Goal: Use online tool/utility: Utilize a website feature to perform a specific function

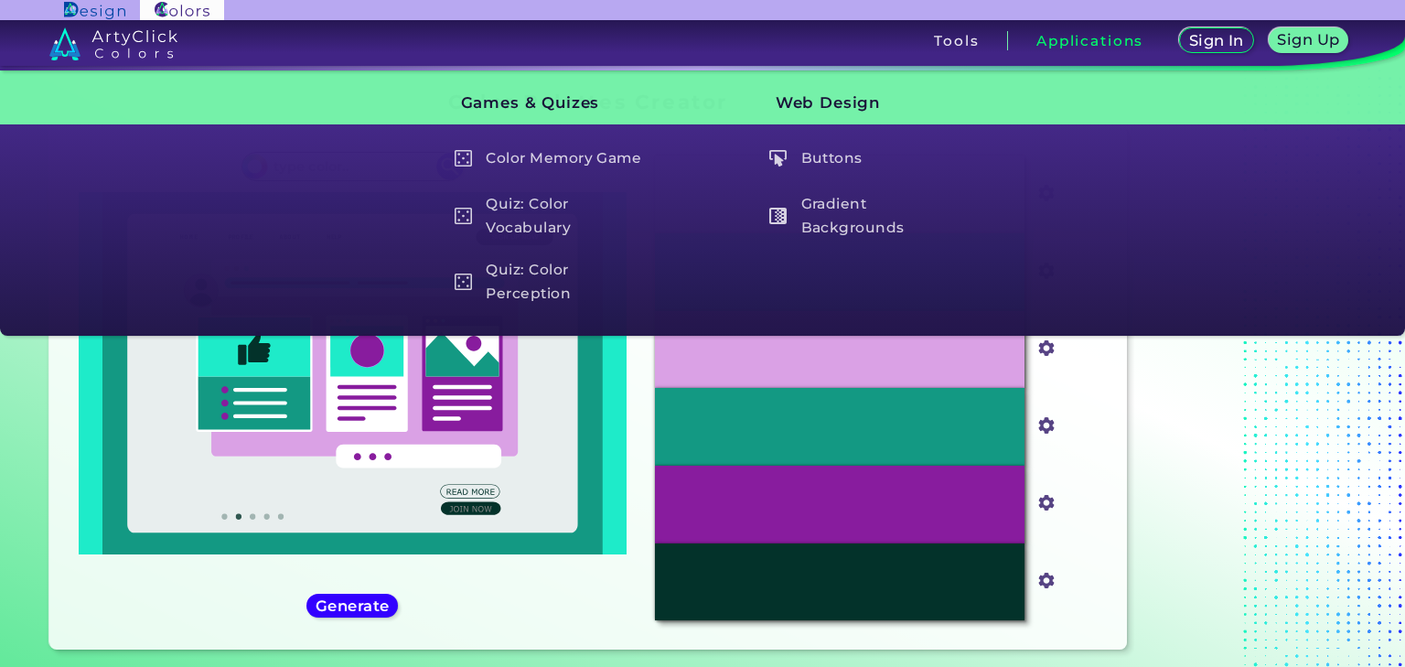
click at [1218, 512] on div at bounding box center [1248, 373] width 229 height 581
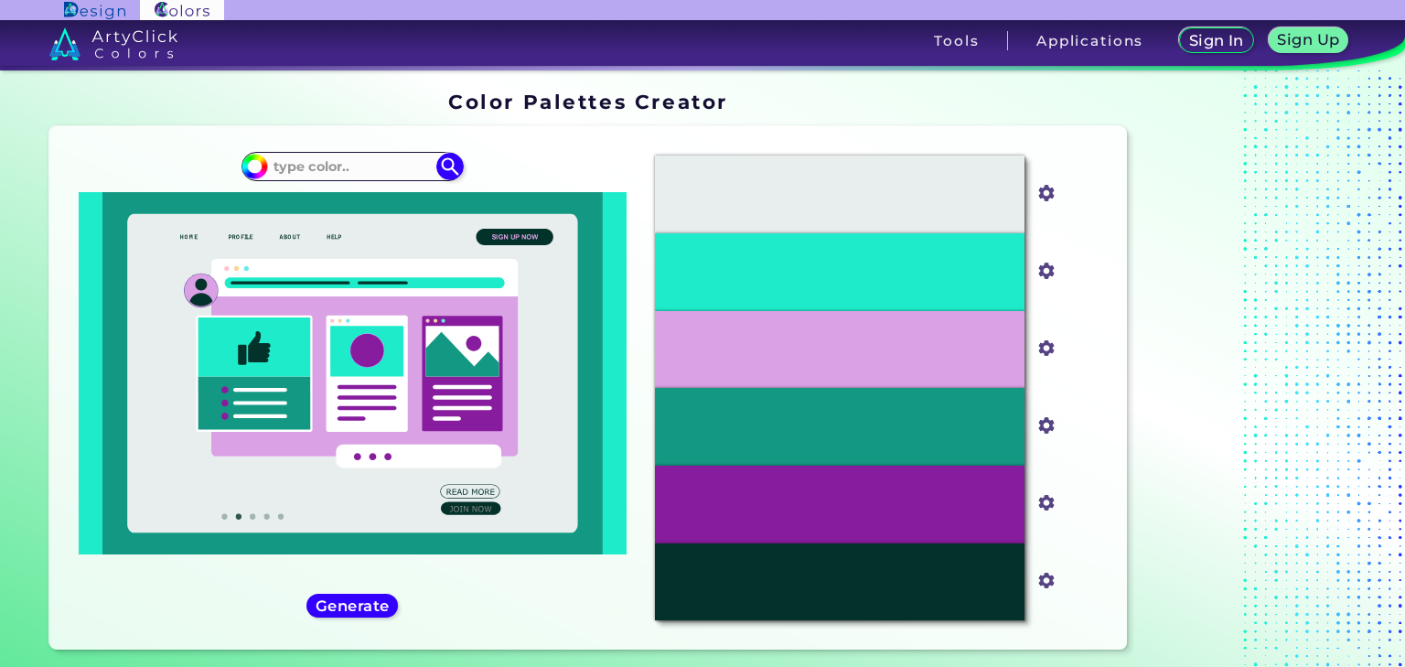
click at [1227, 302] on div at bounding box center [1248, 373] width 229 height 581
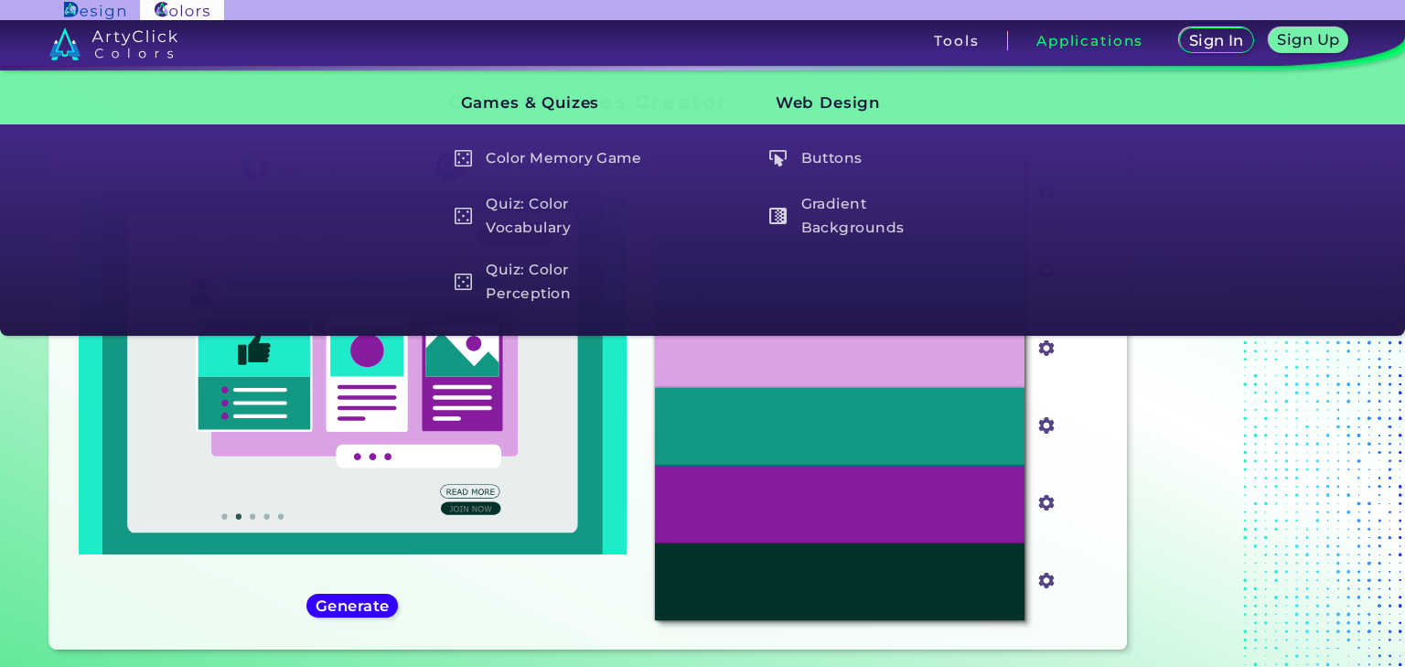
click at [1226, 456] on div at bounding box center [1248, 373] width 229 height 581
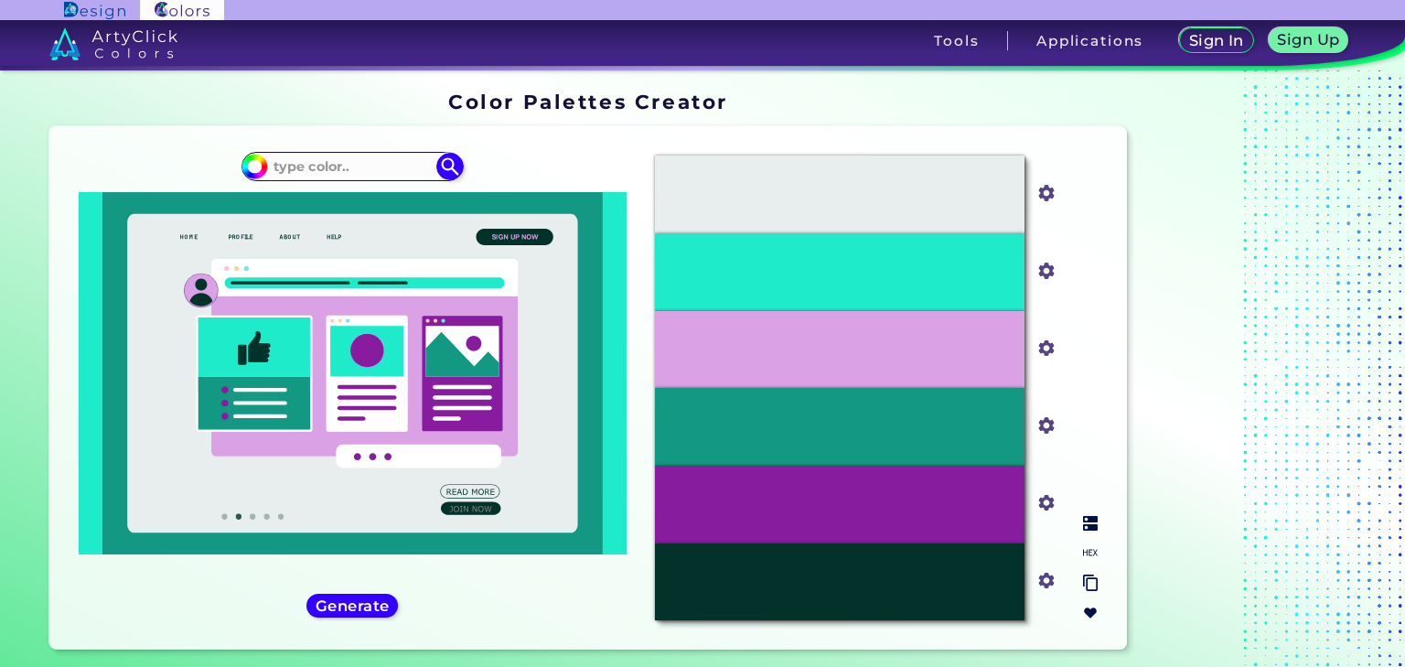
click at [1036, 575] on input "#03322a" at bounding box center [1043, 578] width 23 height 23
click at [1117, 595] on div "Oops - something went wrong. Please try again. #E8EEEE #e8eeee #1EEBC9 #1eebc9 …" at bounding box center [588, 387] width 1078 height 523
click at [1037, 429] on input "#139983" at bounding box center [1043, 424] width 23 height 23
type input "#530909"
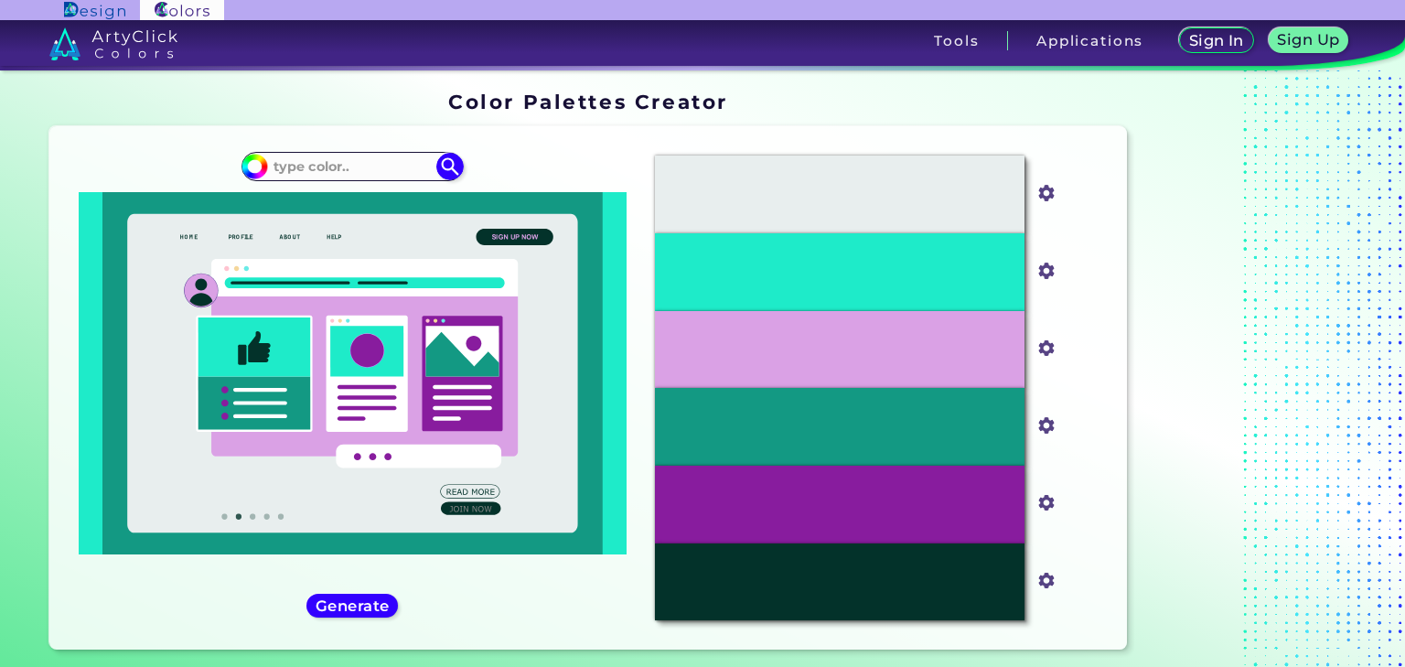
click at [1302, 333] on div at bounding box center [1248, 373] width 229 height 581
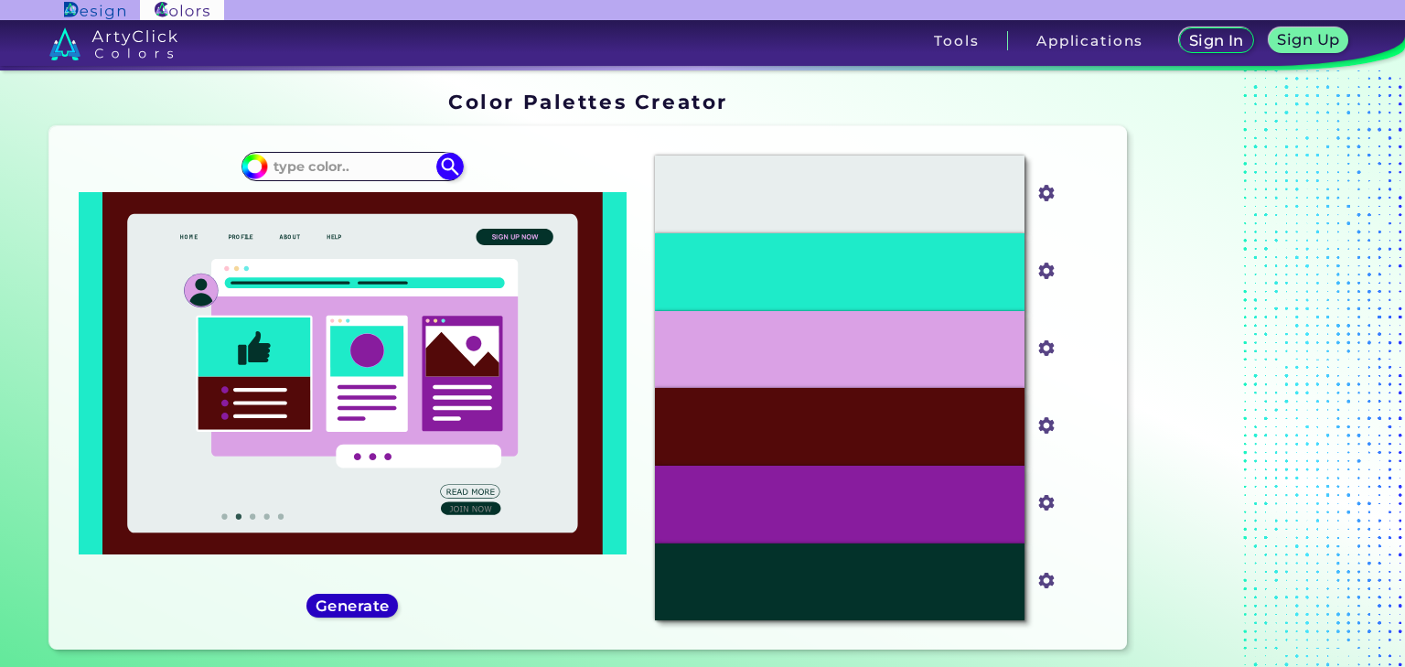
click at [359, 601] on h5 "Generate" at bounding box center [352, 606] width 67 height 14
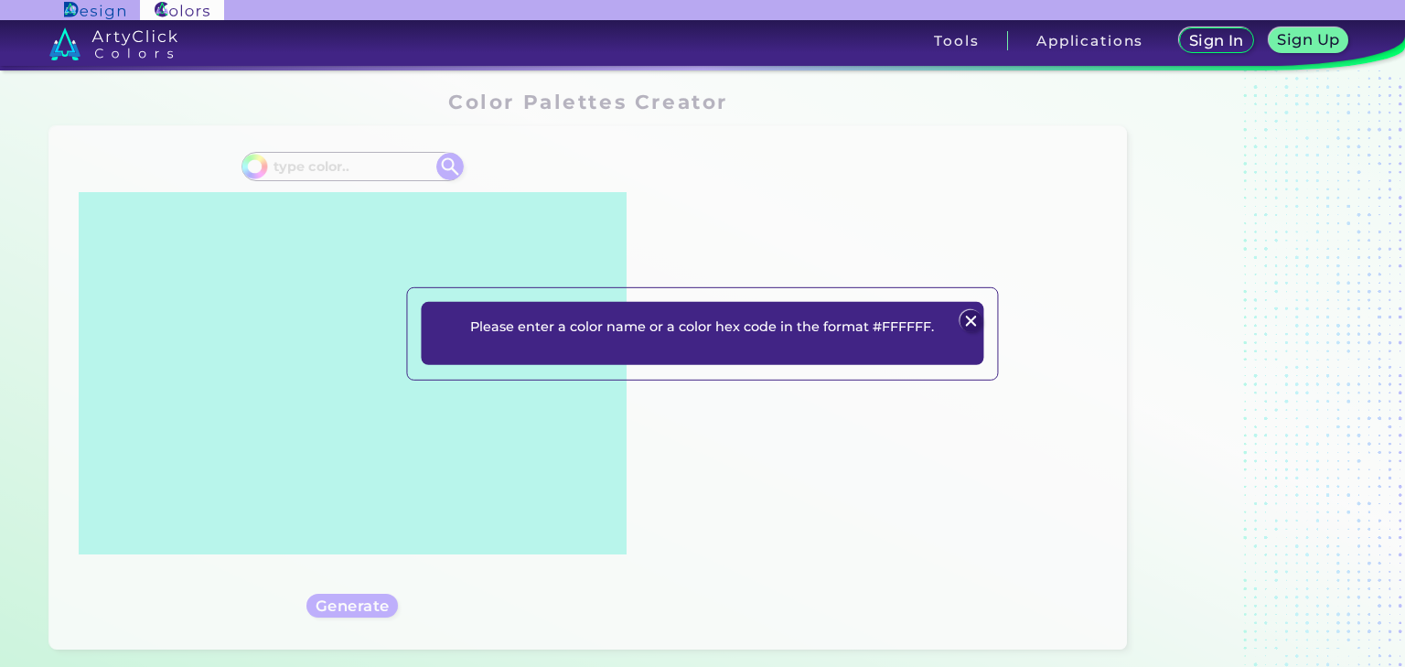
click at [962, 310] on img at bounding box center [972, 321] width 22 height 22
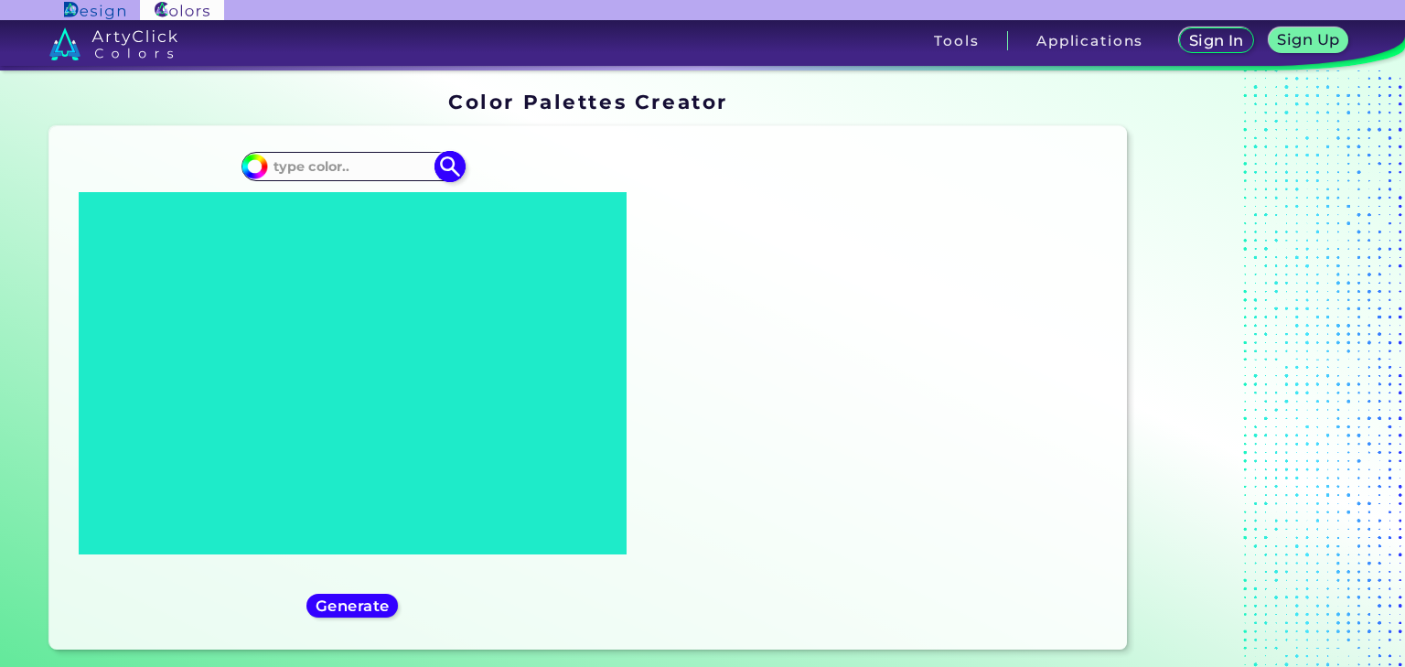
click at [241, 176] on input "#1eebc9" at bounding box center [252, 164] width 23 height 23
type input "#731737"
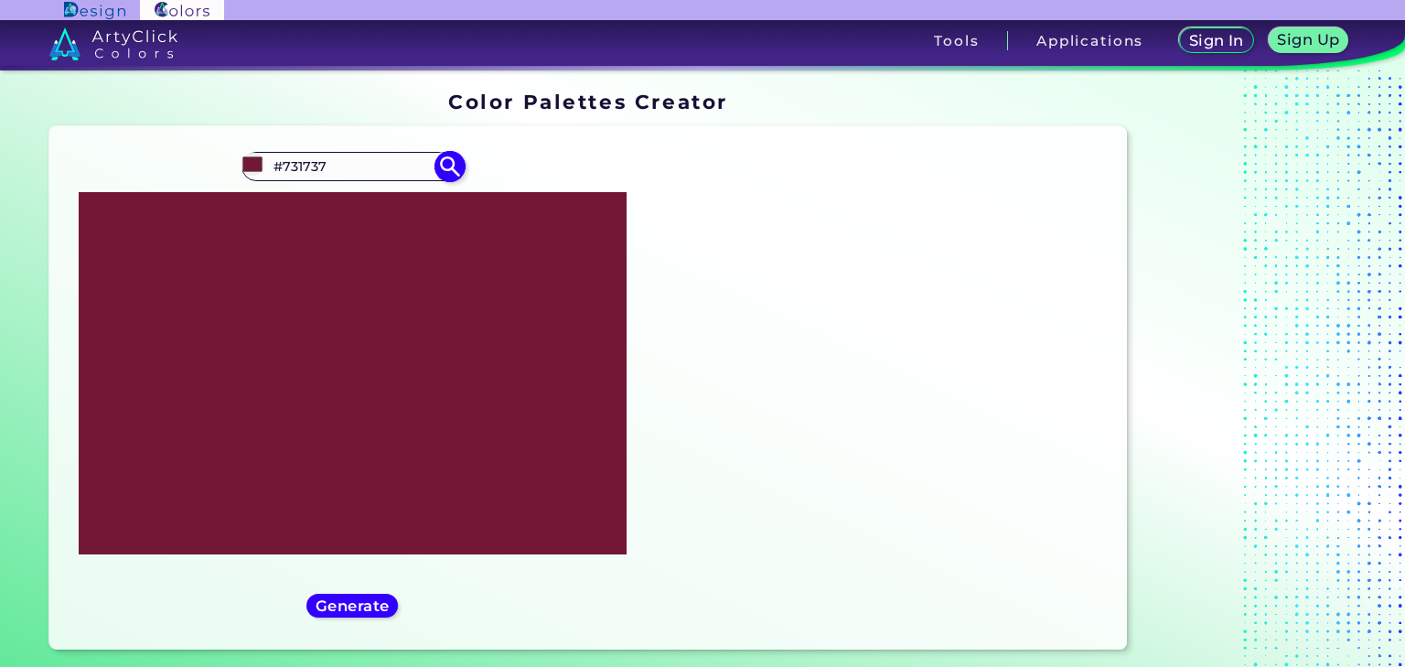
click at [465, 177] on img at bounding box center [451, 167] width 32 height 32
click at [386, 601] on h5 "Generate" at bounding box center [352, 606] width 67 height 14
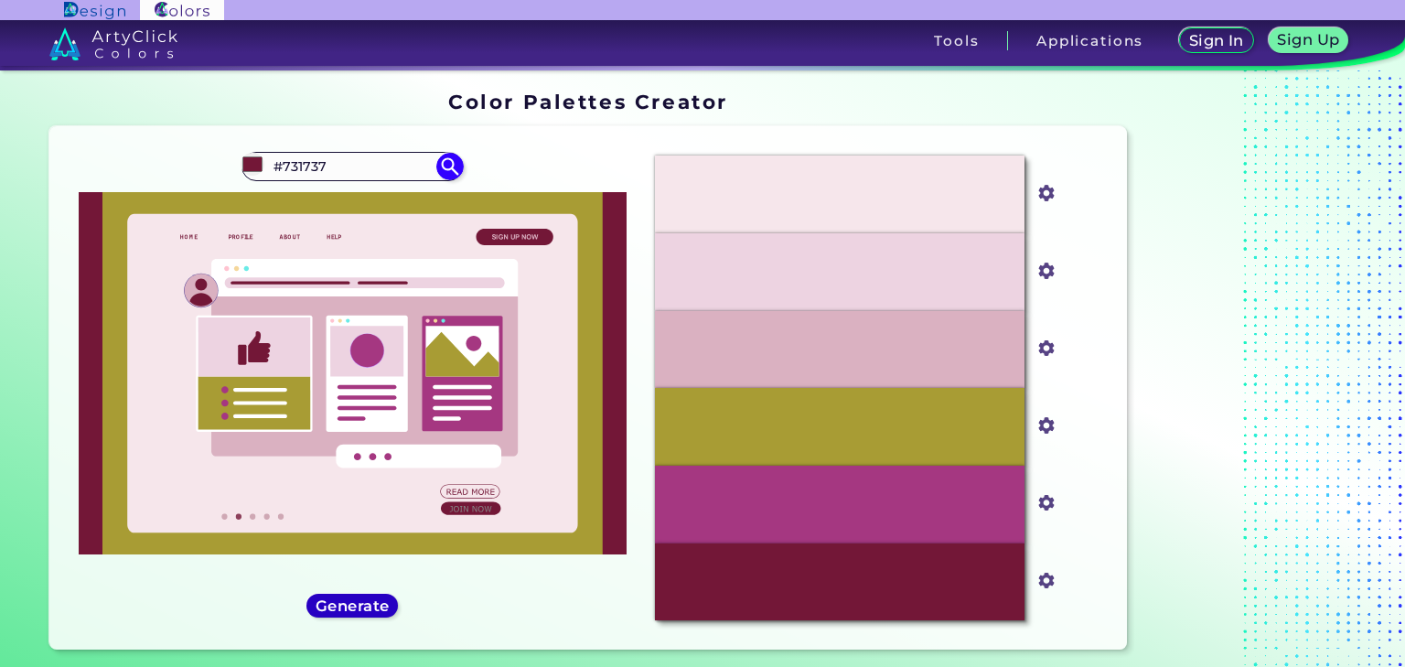
click at [375, 605] on h5 "Generate" at bounding box center [352, 606] width 67 height 14
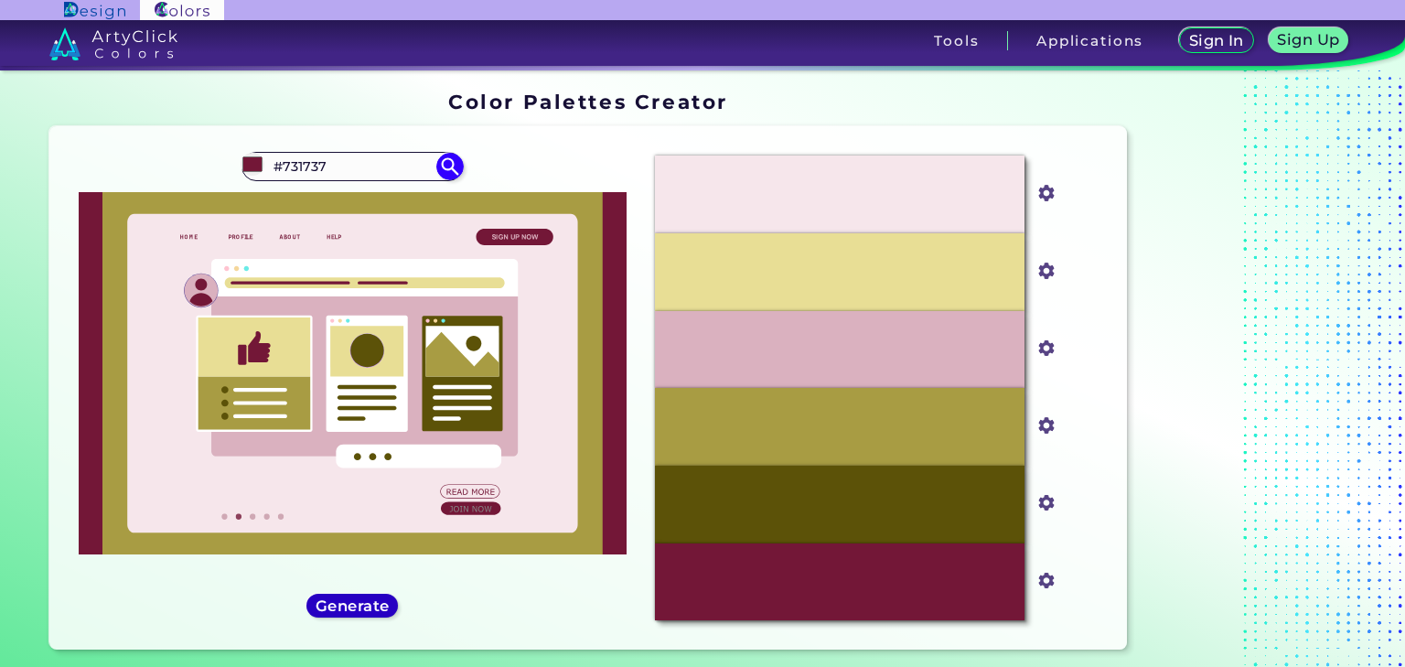
click at [373, 599] on h5 "Generate" at bounding box center [352, 606] width 67 height 14
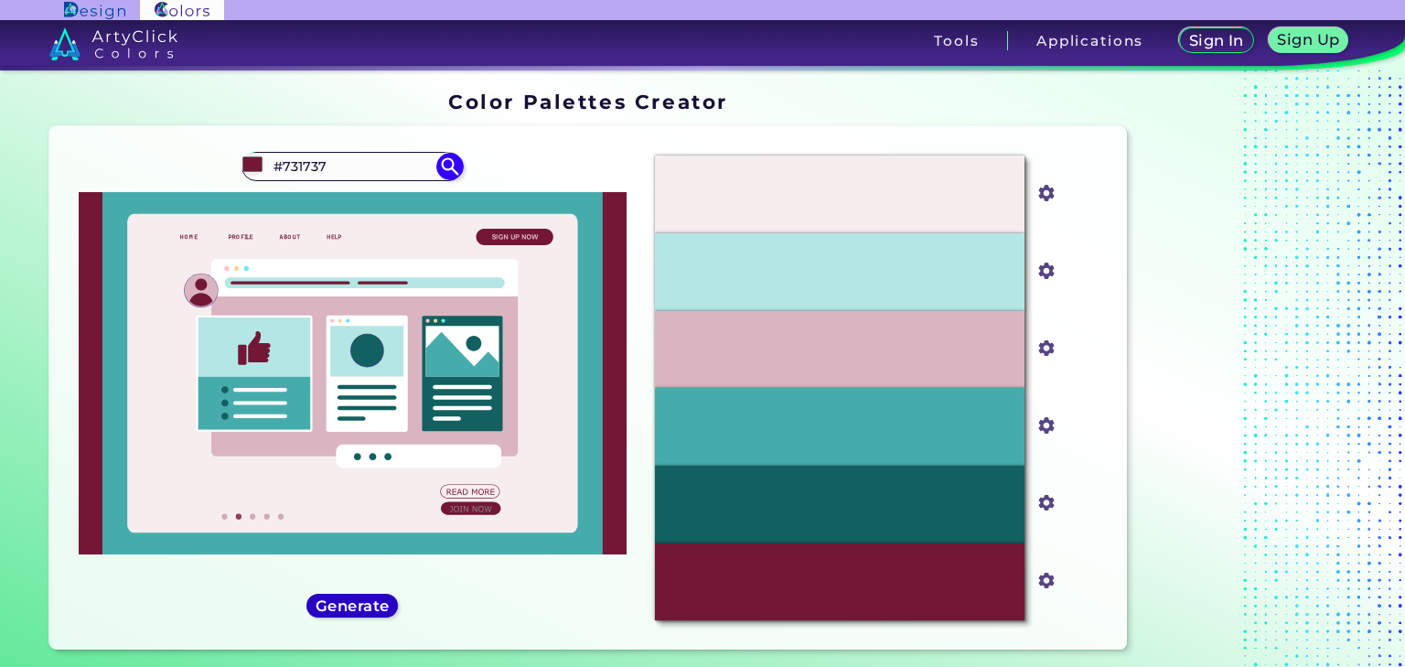
click at [377, 599] on h5 "Generate" at bounding box center [352, 606] width 67 height 14
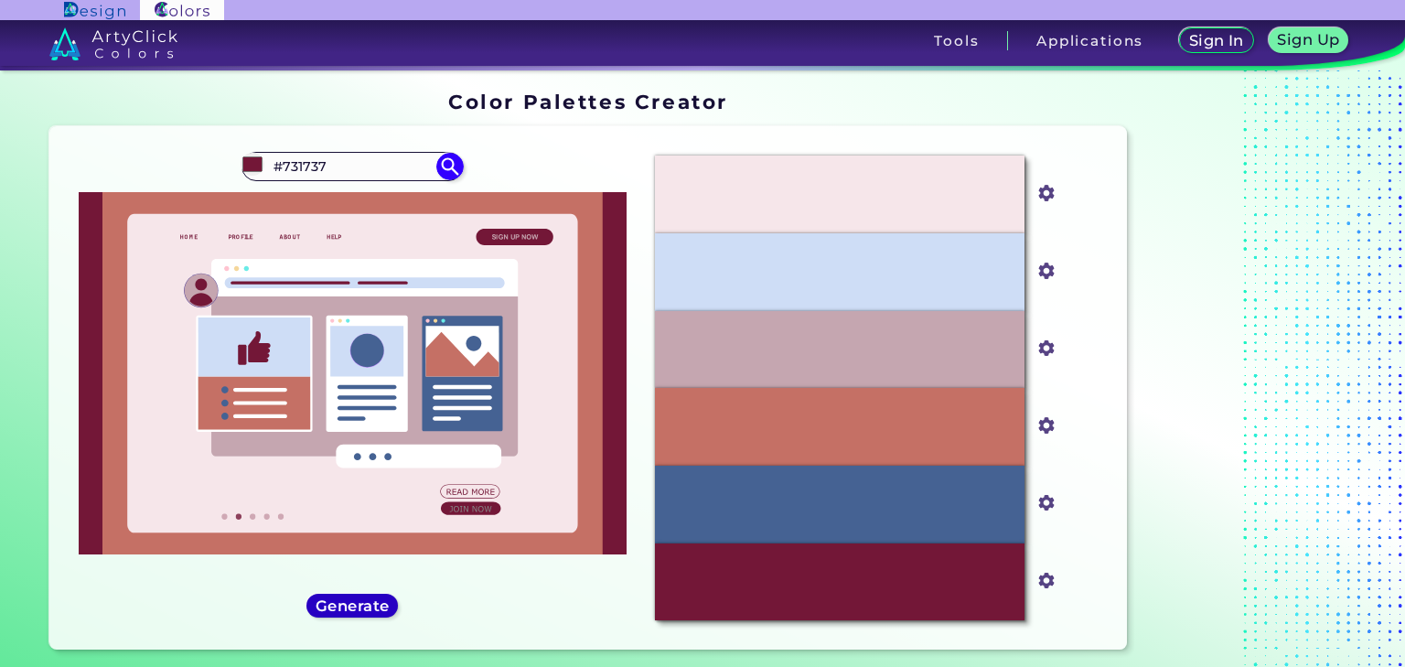
click at [377, 599] on h5 "Generate" at bounding box center [352, 606] width 67 height 14
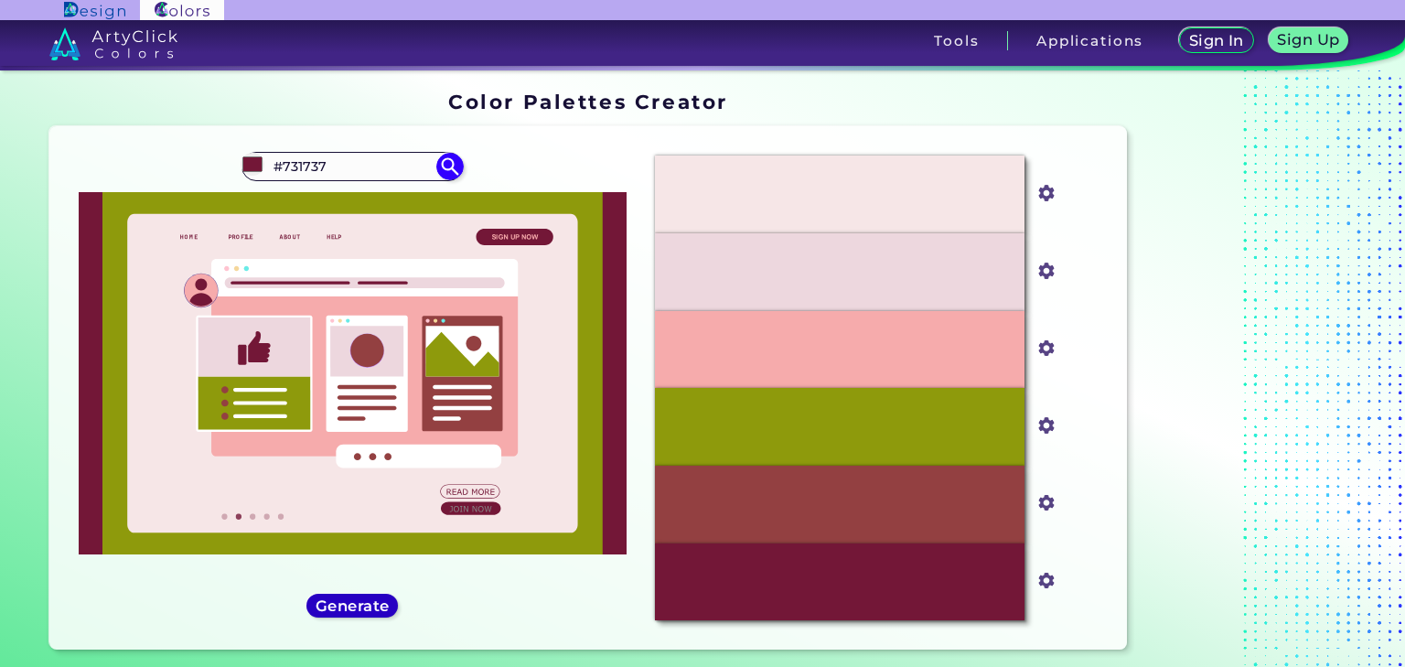
click at [377, 599] on h5 "Generate" at bounding box center [352, 606] width 67 height 14
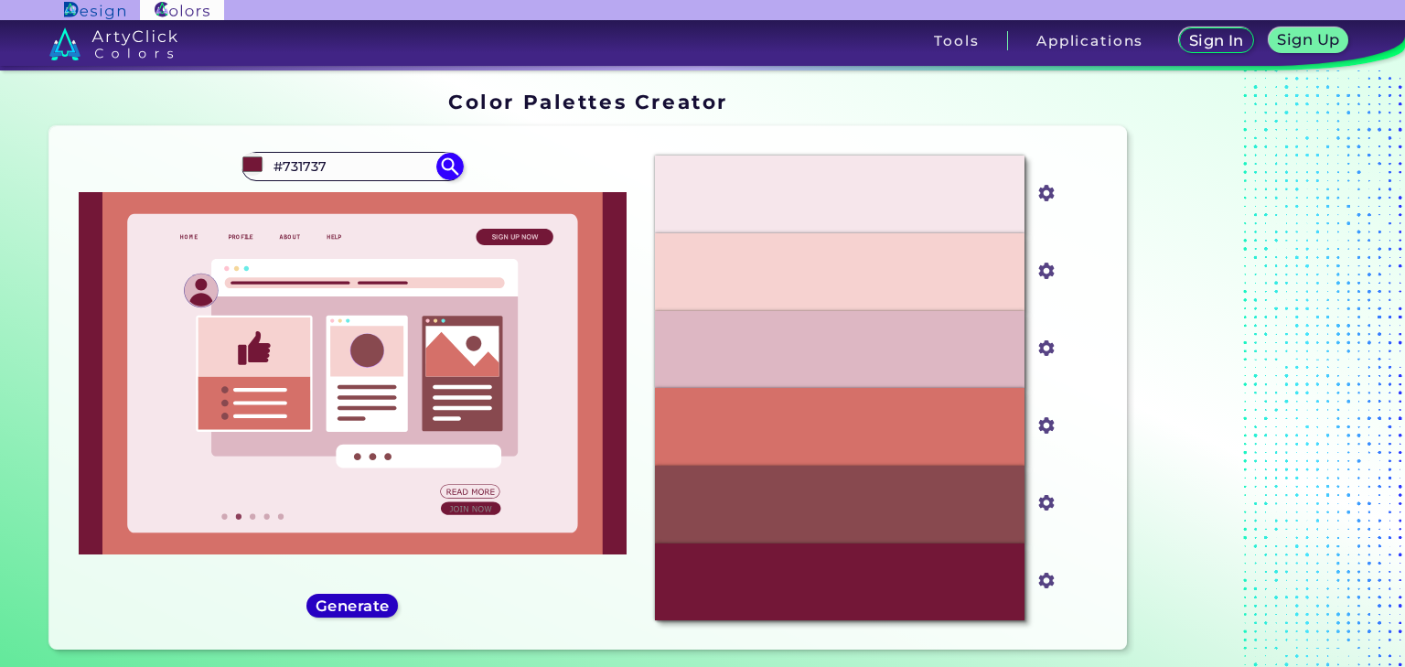
click at [377, 599] on h5 "Generate" at bounding box center [352, 606] width 67 height 14
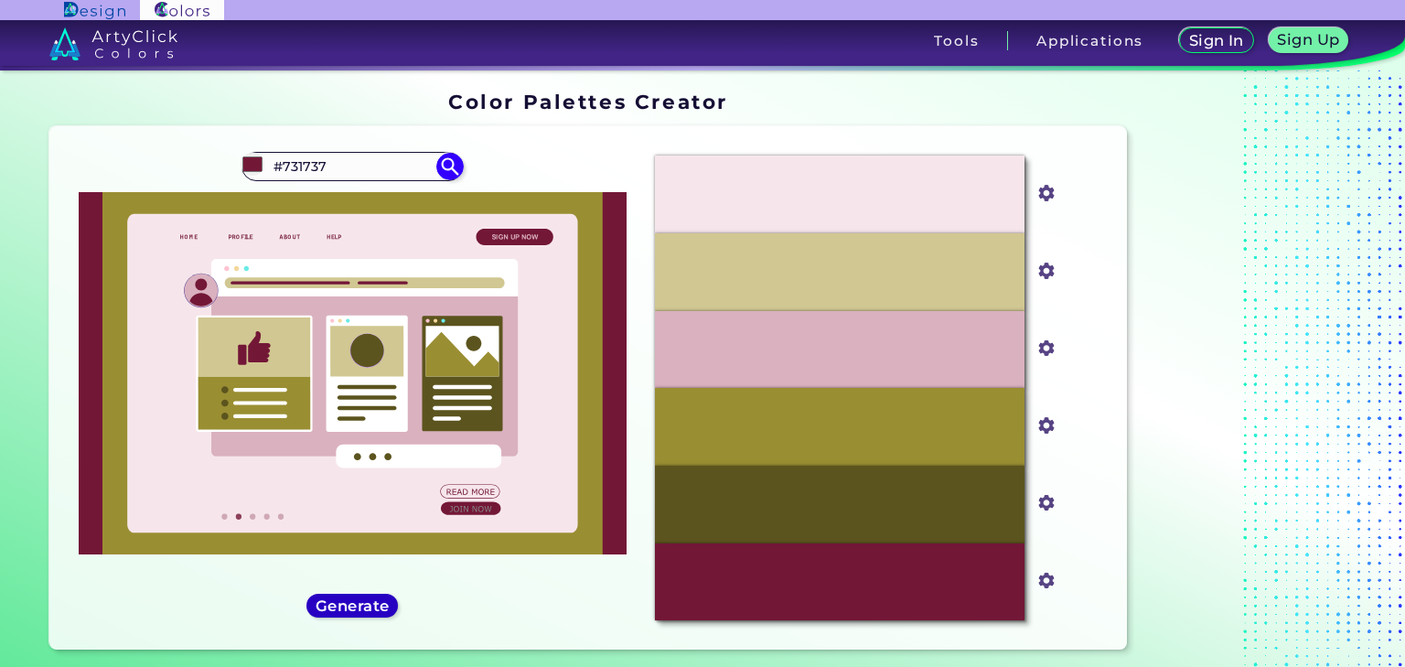
click at [377, 599] on h5 "Generate" at bounding box center [352, 606] width 67 height 14
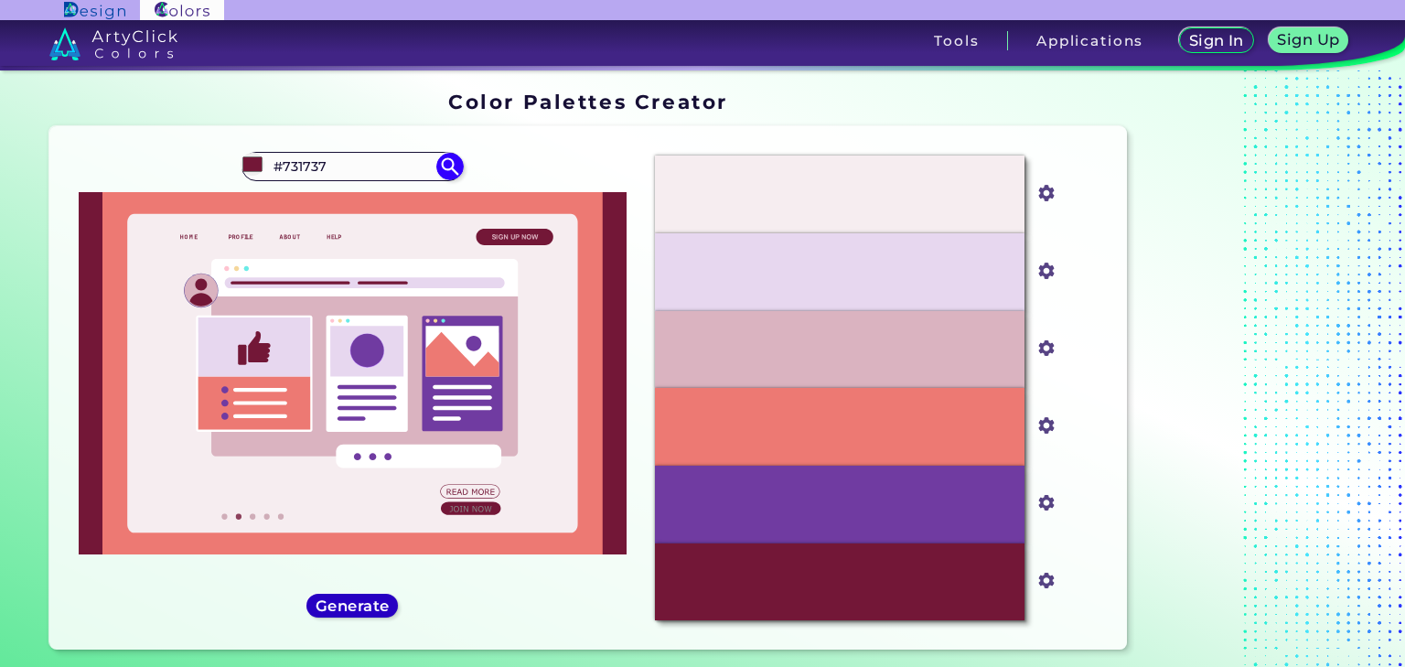
click at [377, 599] on h5 "Generate" at bounding box center [352, 606] width 67 height 14
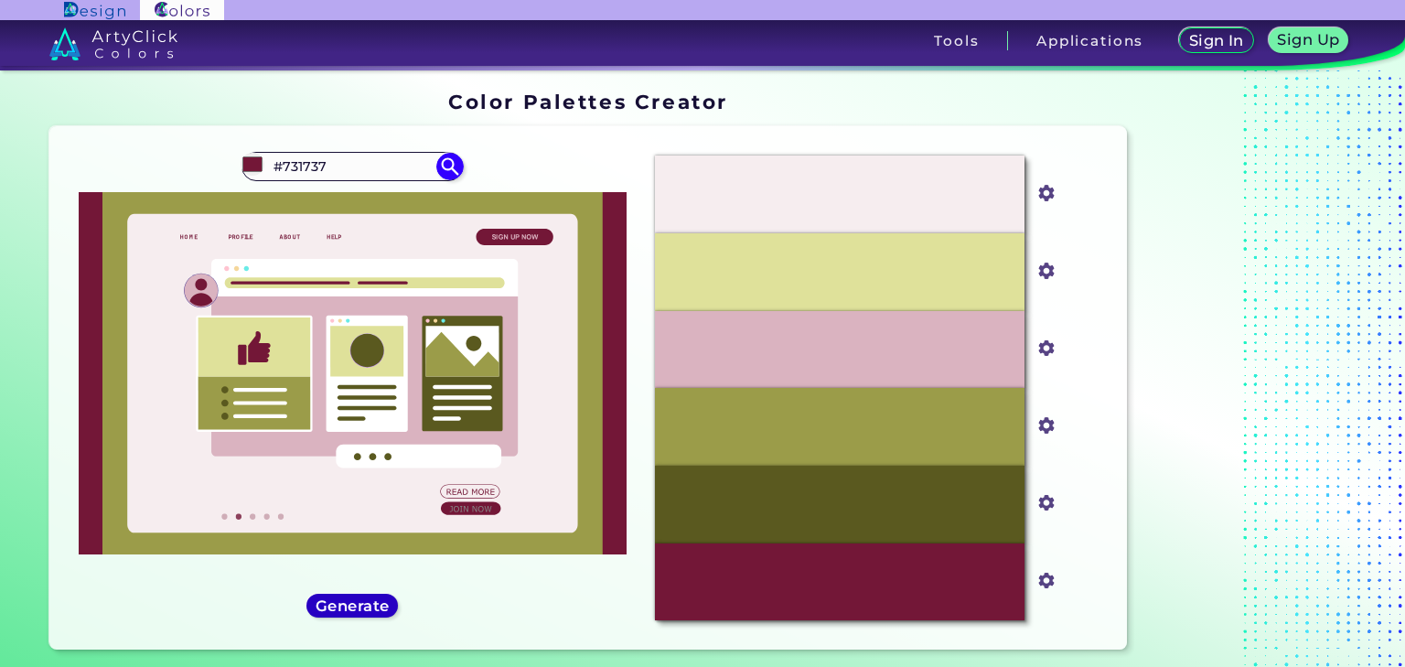
click at [377, 599] on h5 "Generate" at bounding box center [352, 606] width 67 height 14
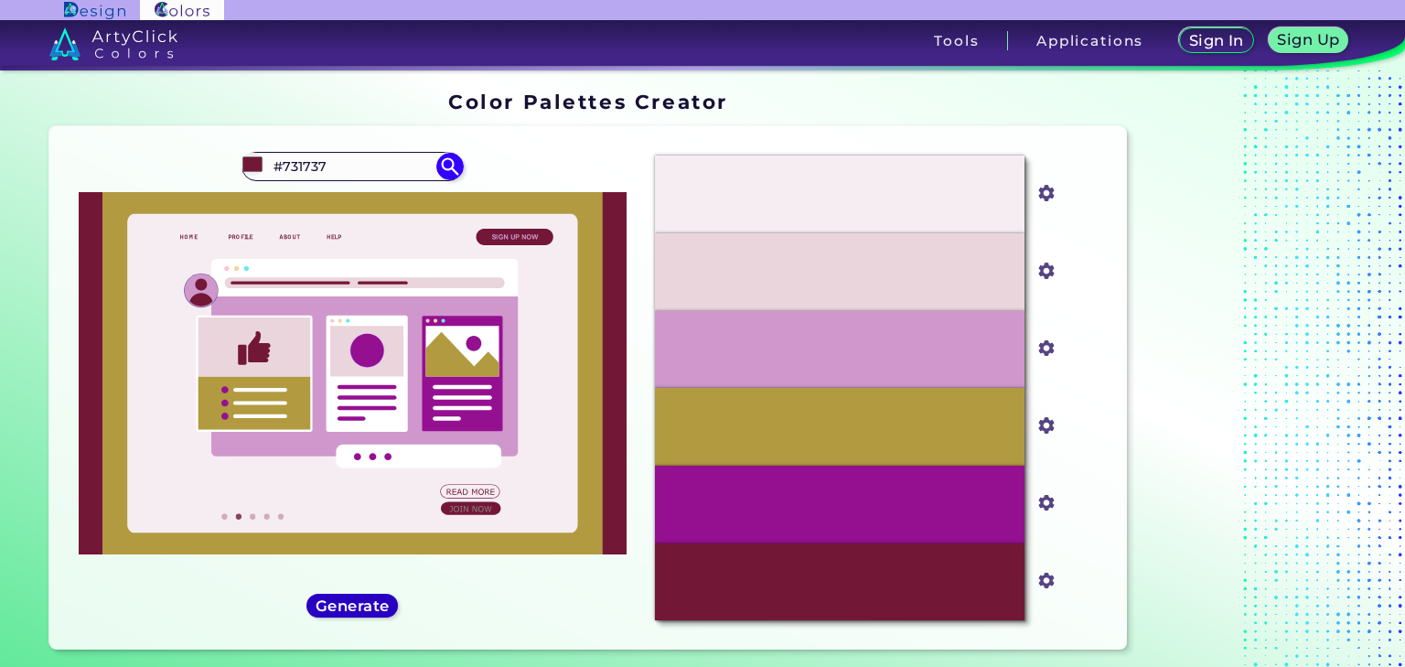
click at [377, 599] on h5 "Generate" at bounding box center [352, 606] width 67 height 14
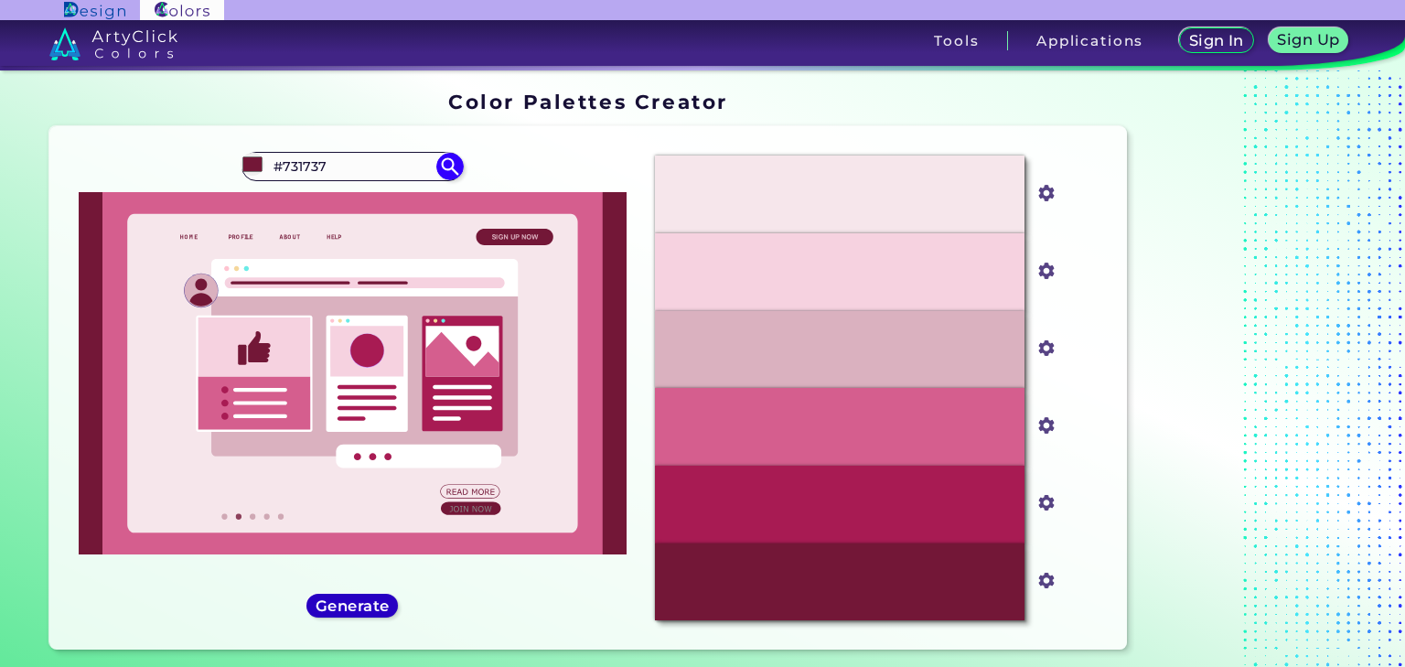
click at [377, 599] on h5 "Generate" at bounding box center [352, 606] width 67 height 14
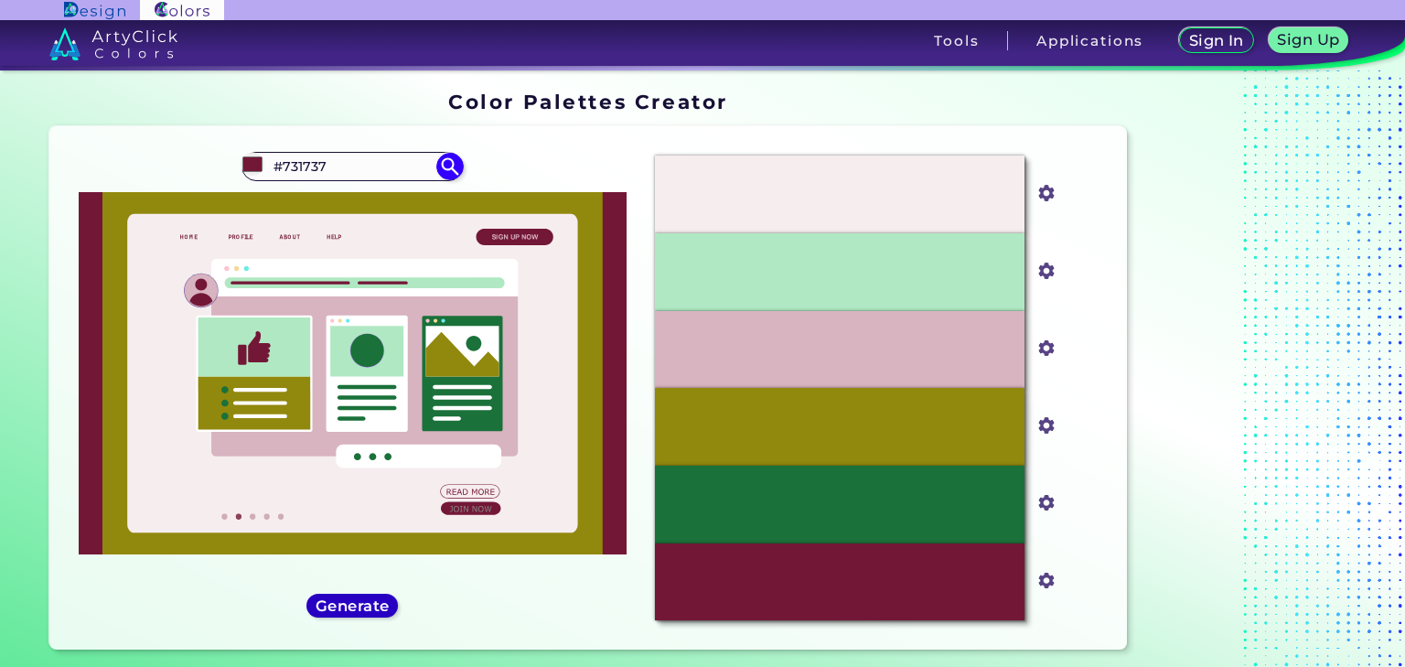
click at [377, 599] on h5 "Generate" at bounding box center [352, 606] width 67 height 14
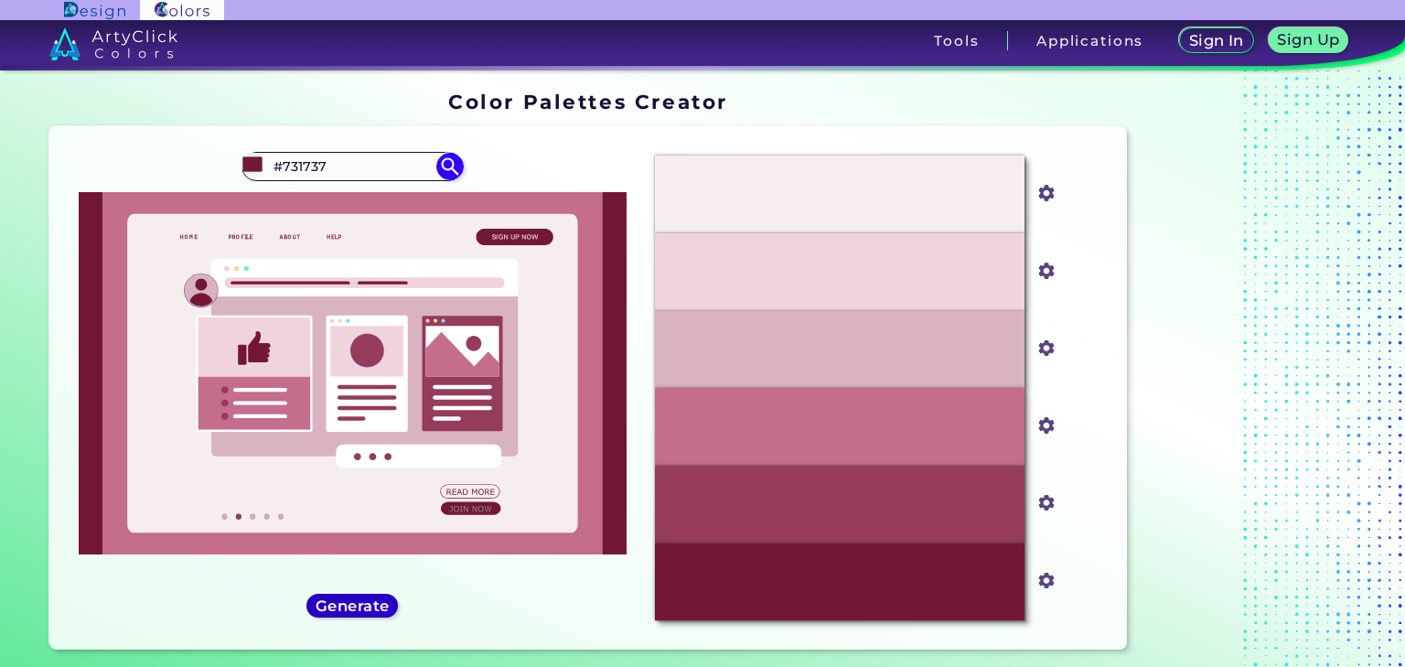
click at [377, 599] on h5 "Generate" at bounding box center [352, 606] width 67 height 14
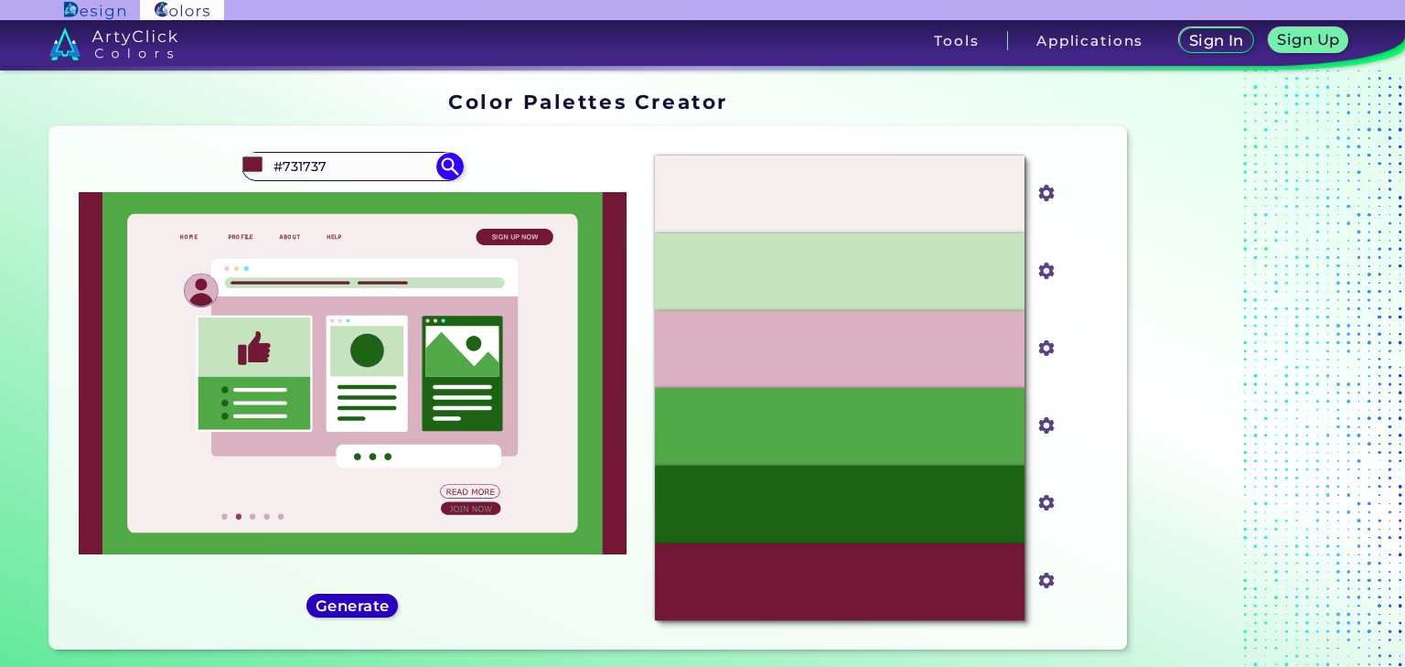
click at [377, 599] on h5 "Generate" at bounding box center [352, 606] width 67 height 14
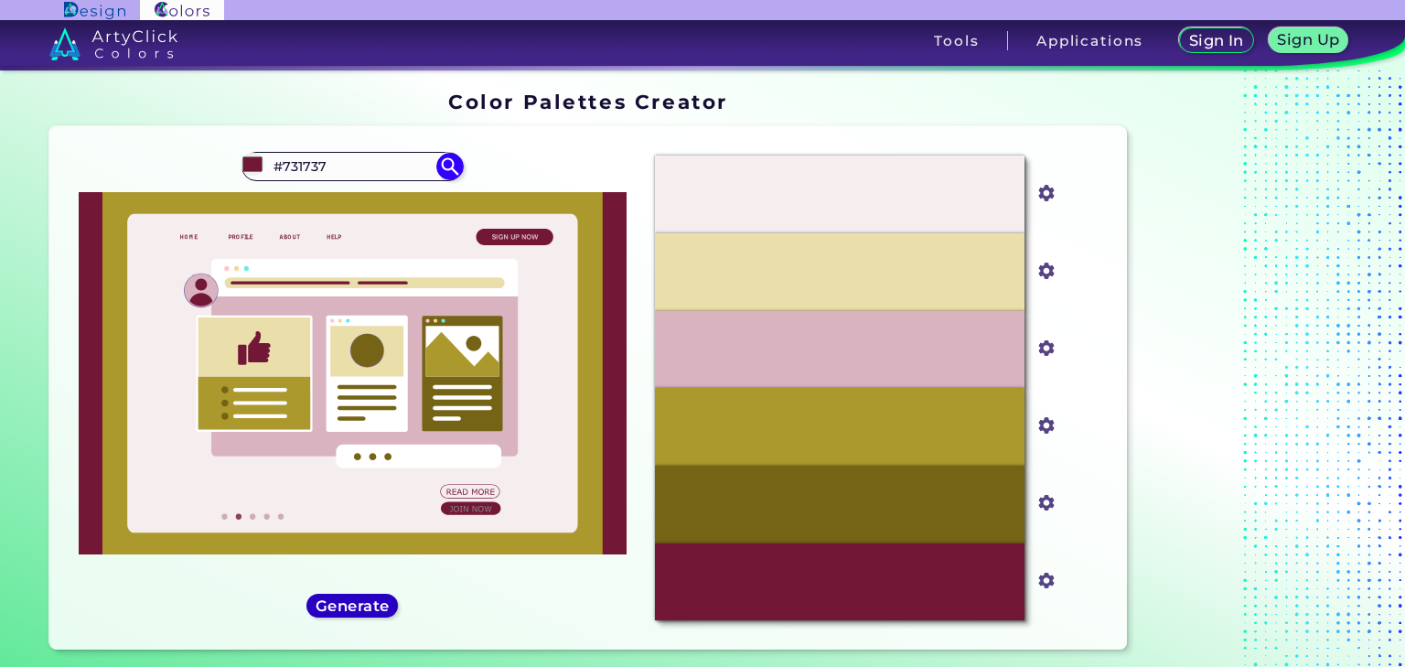
click at [377, 599] on h5 "Generate" at bounding box center [352, 606] width 67 height 14
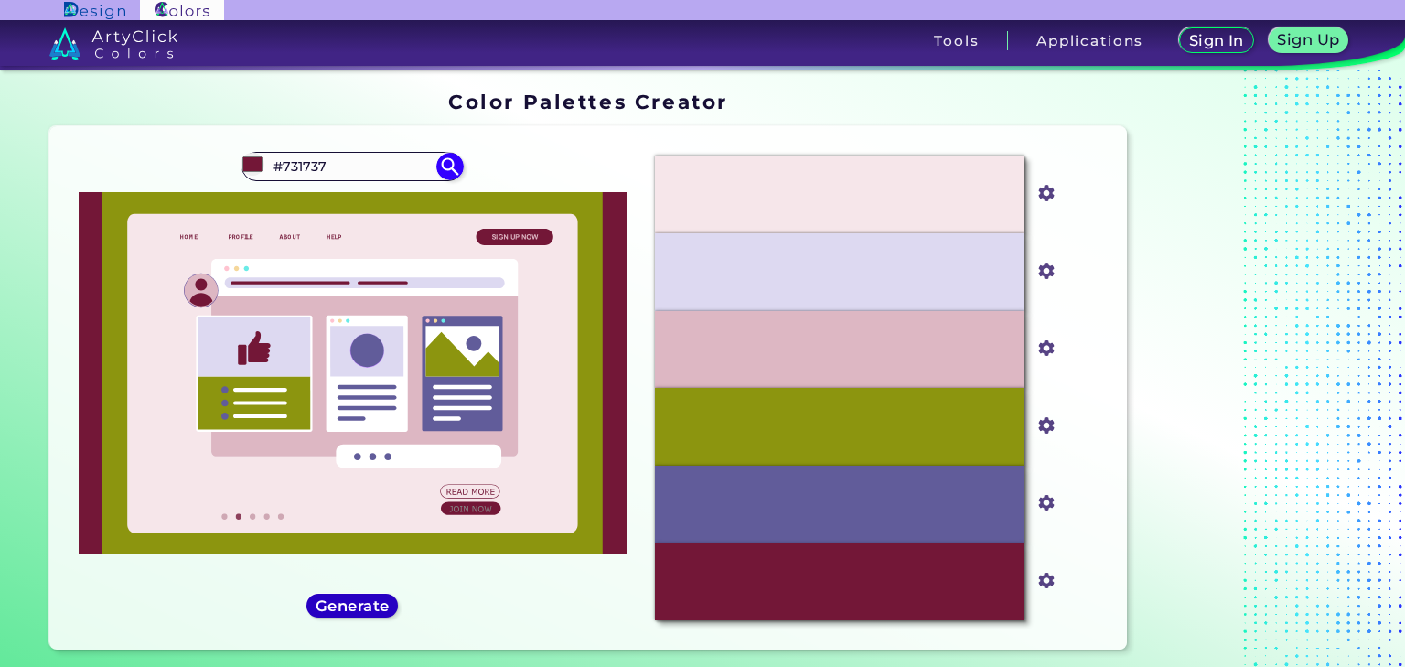
click at [377, 599] on h5 "Generate" at bounding box center [352, 606] width 67 height 14
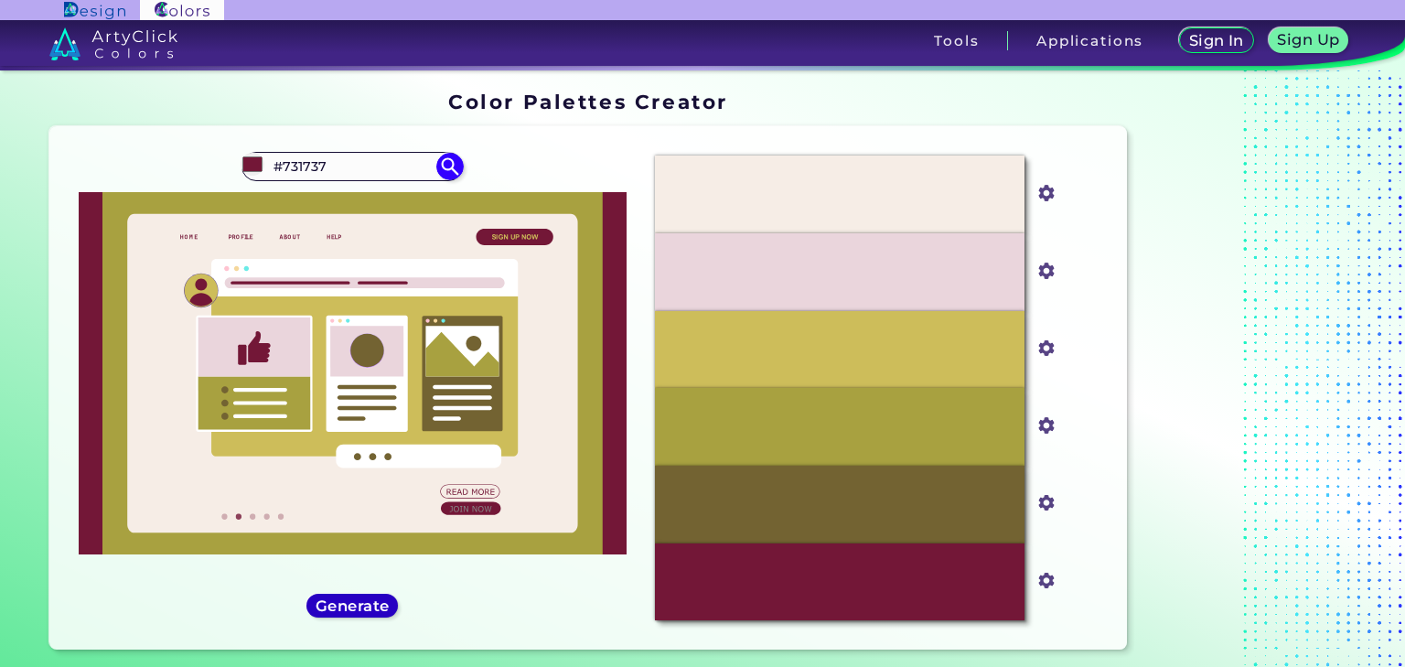
click at [377, 599] on h5 "Generate" at bounding box center [352, 606] width 67 height 14
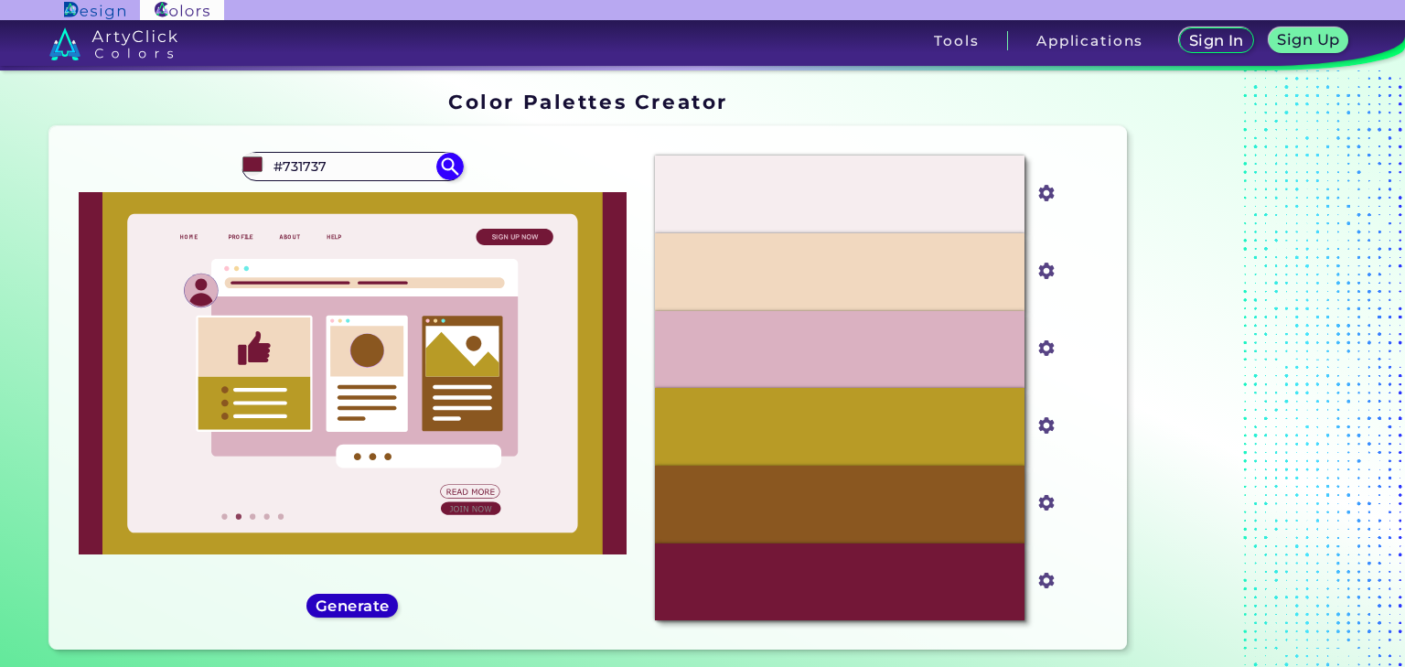
click at [337, 599] on h5 "Generate" at bounding box center [352, 606] width 67 height 14
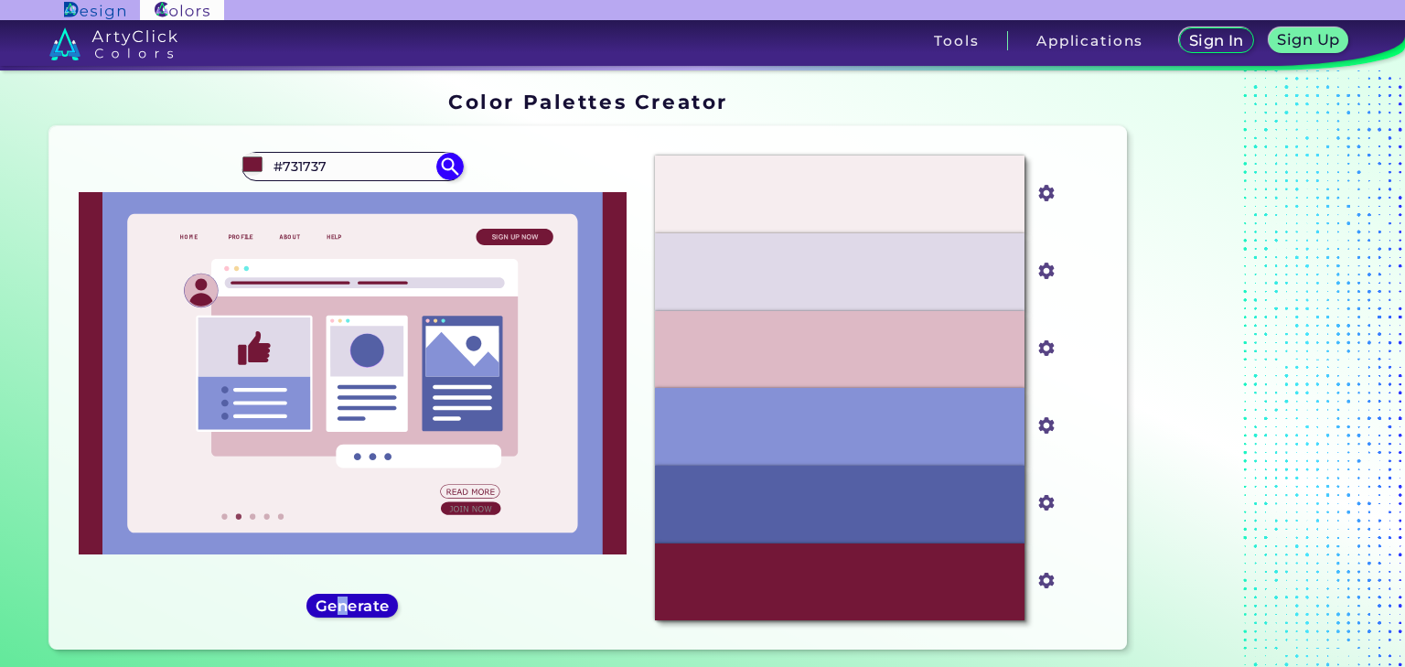
click at [343, 599] on h5 "Generate" at bounding box center [352, 606] width 67 height 14
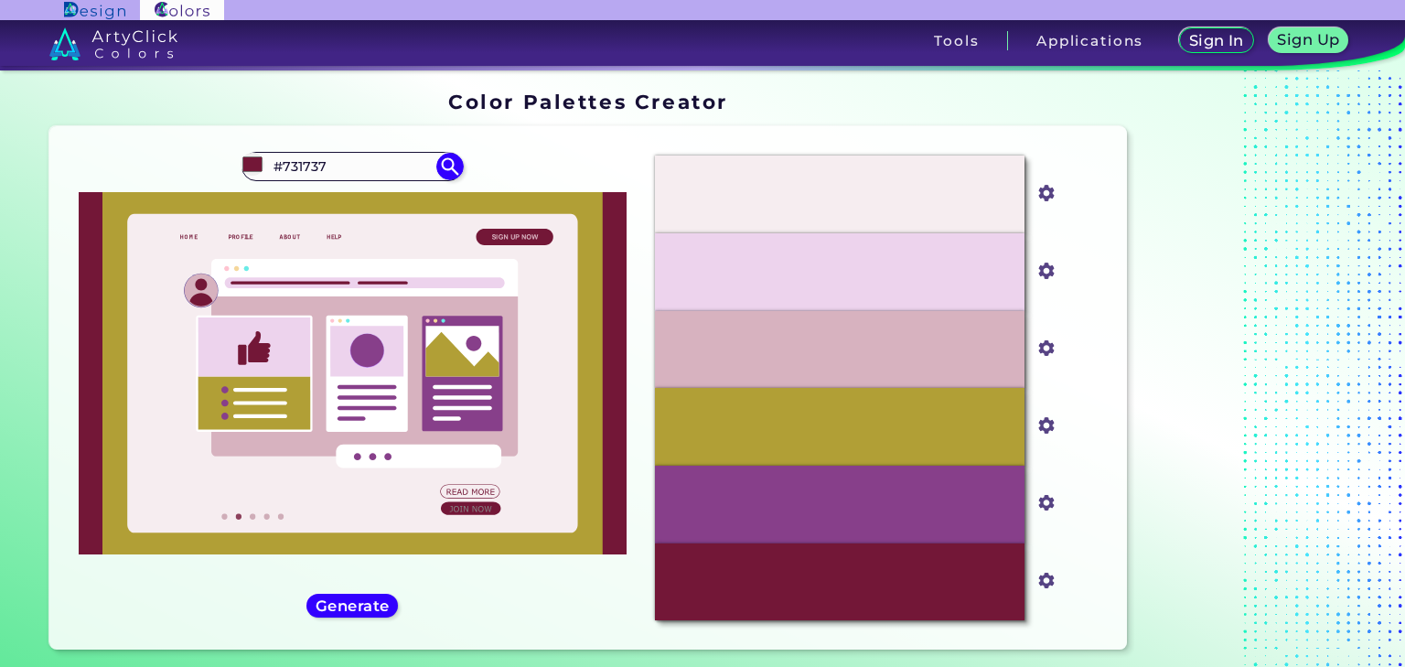
click at [392, 619] on div "#731737 #731737 Generate Acadia ◉ ◉" at bounding box center [352, 388] width 576 height 494
click at [383, 610] on div "Generate" at bounding box center [352, 606] width 85 height 22
click at [371, 604] on h5 "Generate" at bounding box center [352, 605] width 70 height 14
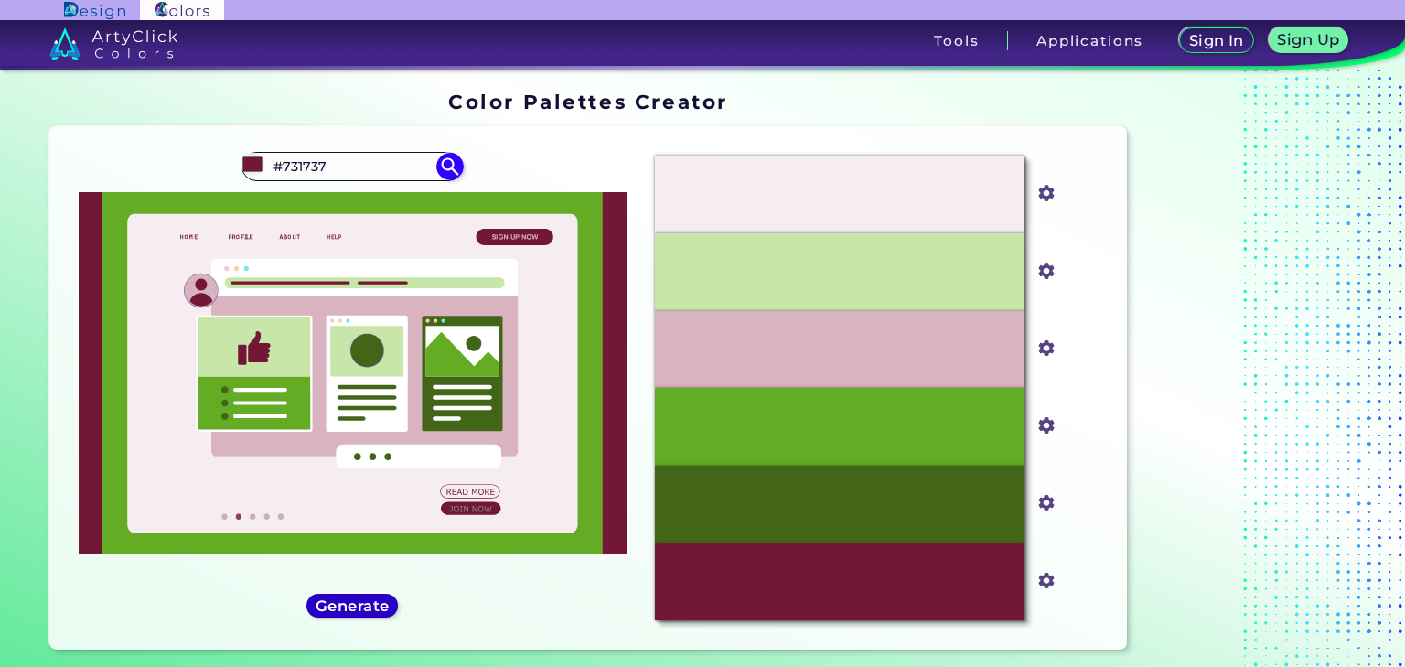
click at [371, 604] on h5 "Generate" at bounding box center [352, 606] width 67 height 14
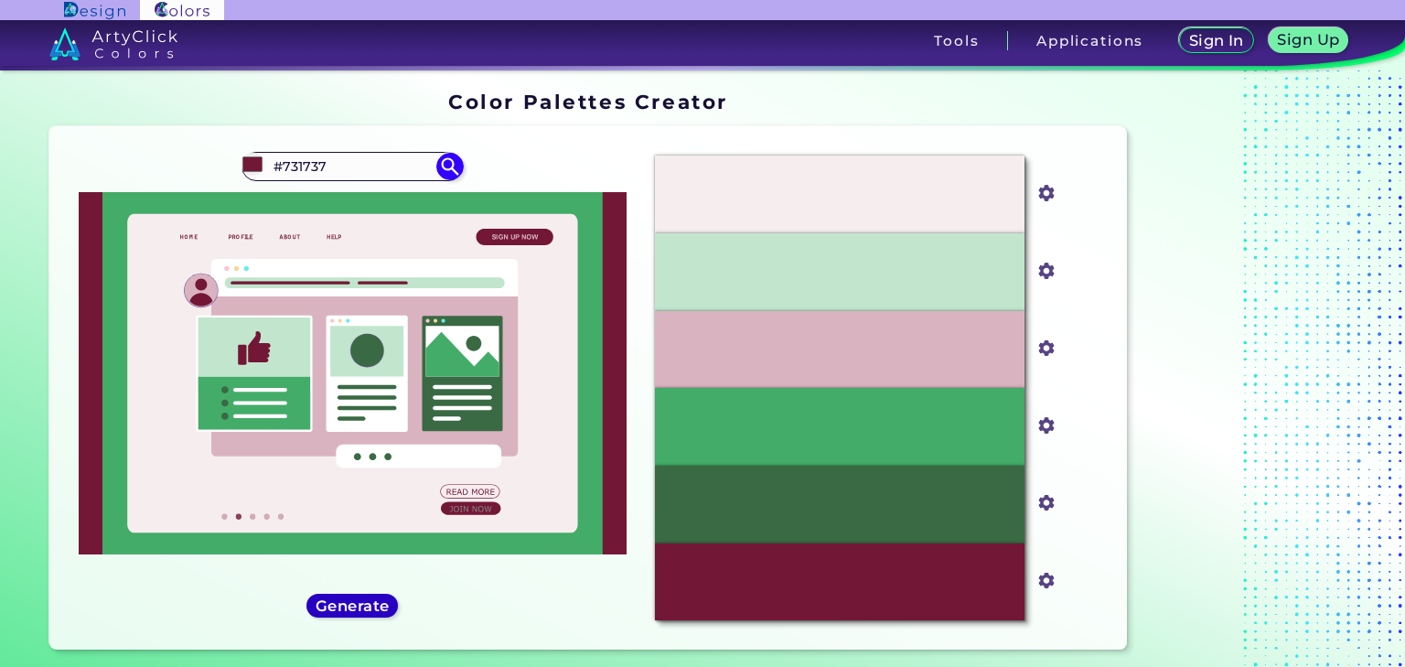
click at [340, 604] on h5 "Generate" at bounding box center [352, 606] width 67 height 14
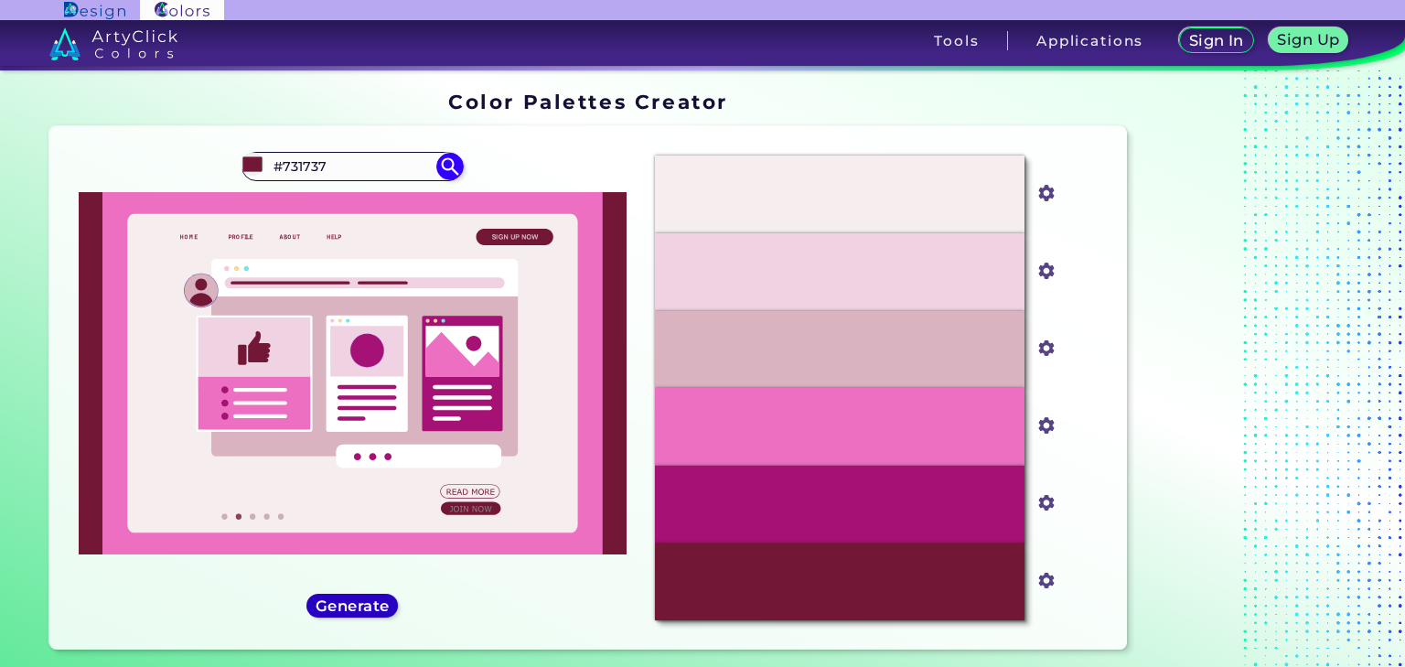
click at [382, 599] on h5 "Generate" at bounding box center [352, 606] width 67 height 14
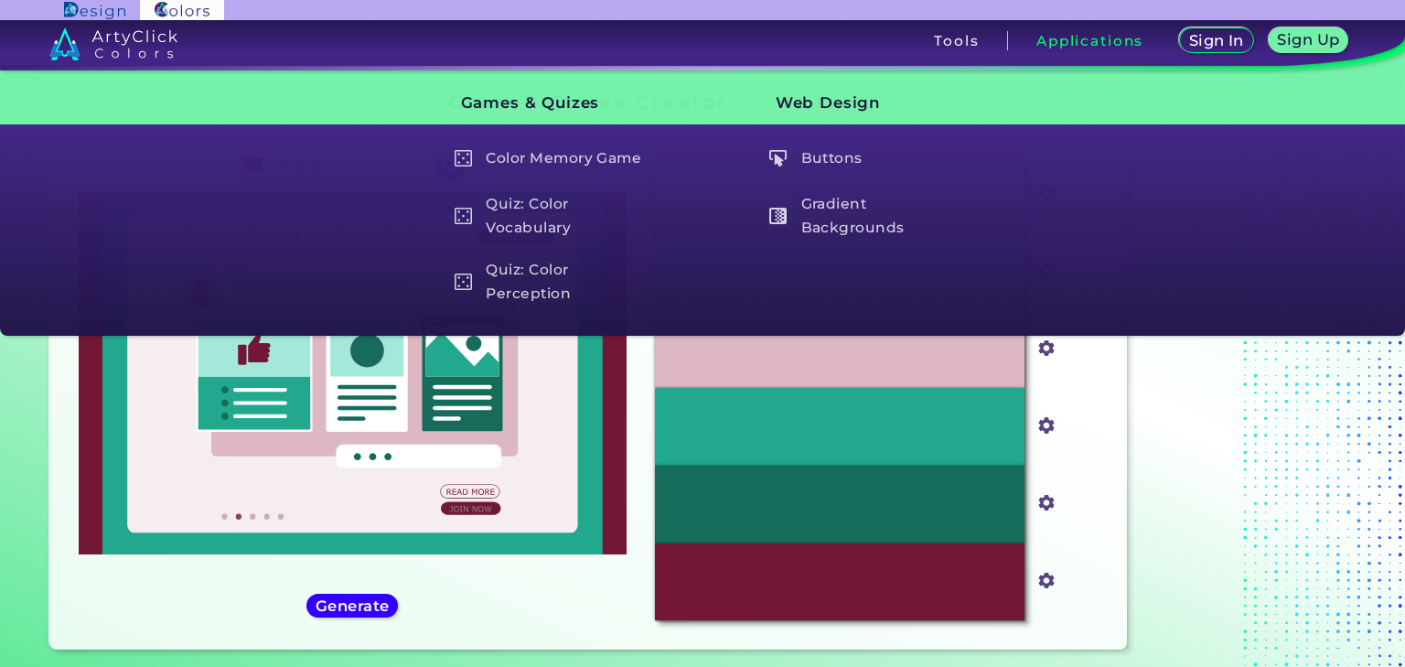
click at [1228, 519] on div at bounding box center [1248, 373] width 229 height 581
click at [363, 611] on div "Generate" at bounding box center [352, 605] width 82 height 21
click at [482, 607] on div "#731737 #731737 Generate Acadia ◉ ◉" at bounding box center [352, 388] width 576 height 494
click at [347, 599] on h5 "Generate" at bounding box center [352, 606] width 67 height 14
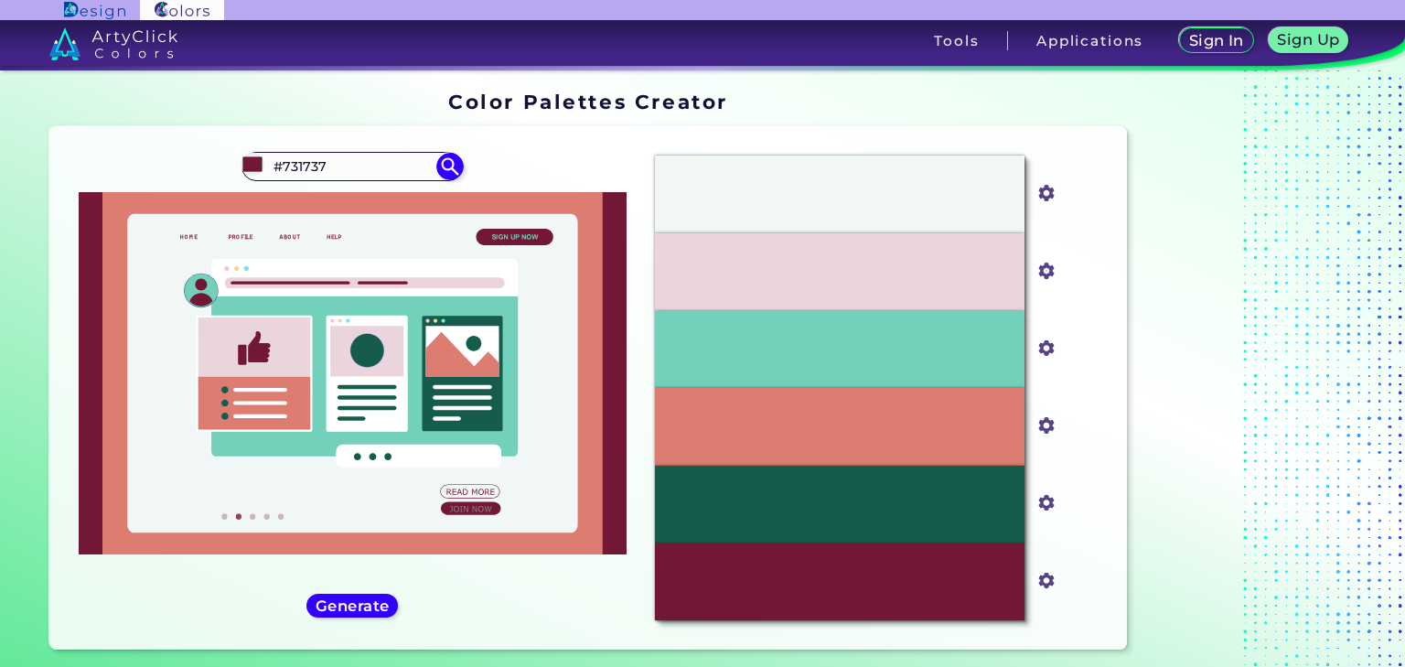
click at [378, 617] on div "#731737 #731737 Generate Acadia ◉ ◉" at bounding box center [352, 388] width 576 height 494
click at [377, 599] on h5 "Generate" at bounding box center [352, 606] width 67 height 14
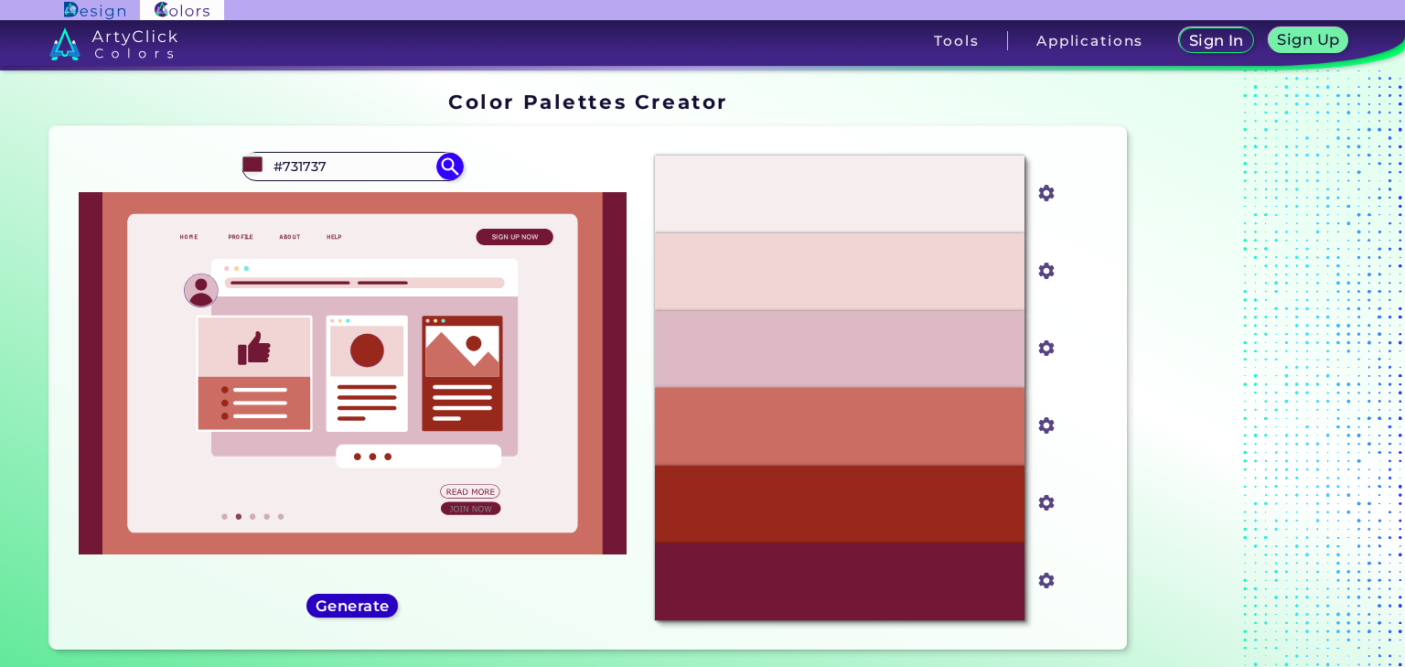
click at [377, 599] on h5 "Generate" at bounding box center [352, 606] width 67 height 14
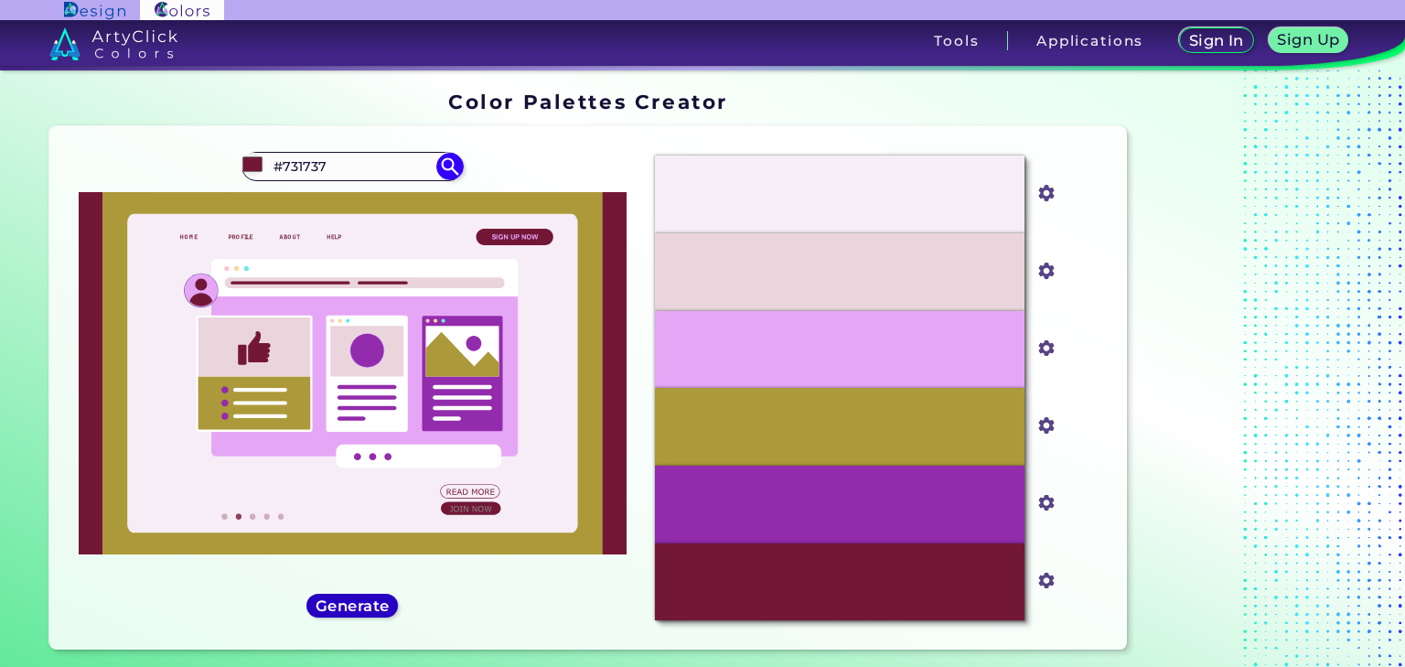
click at [377, 599] on h5 "Generate" at bounding box center [351, 606] width 67 height 14
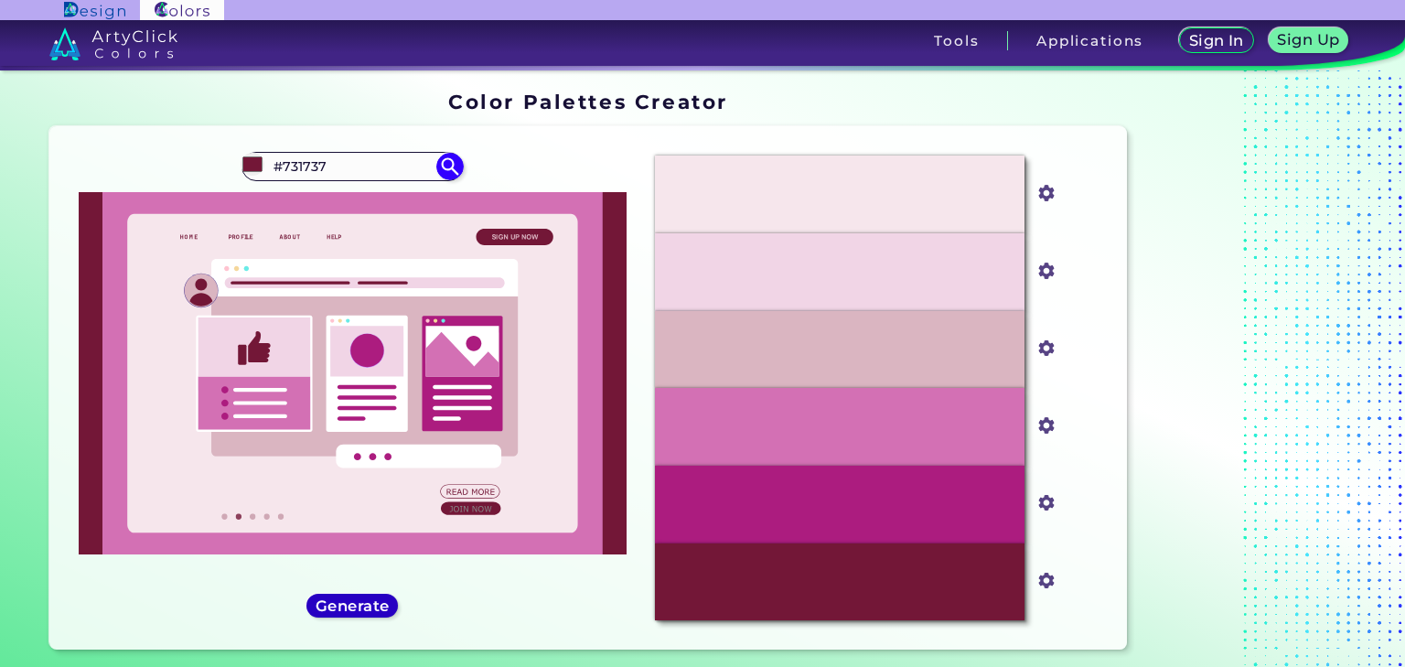
click at [377, 599] on h5 "Generate" at bounding box center [352, 606] width 67 height 14
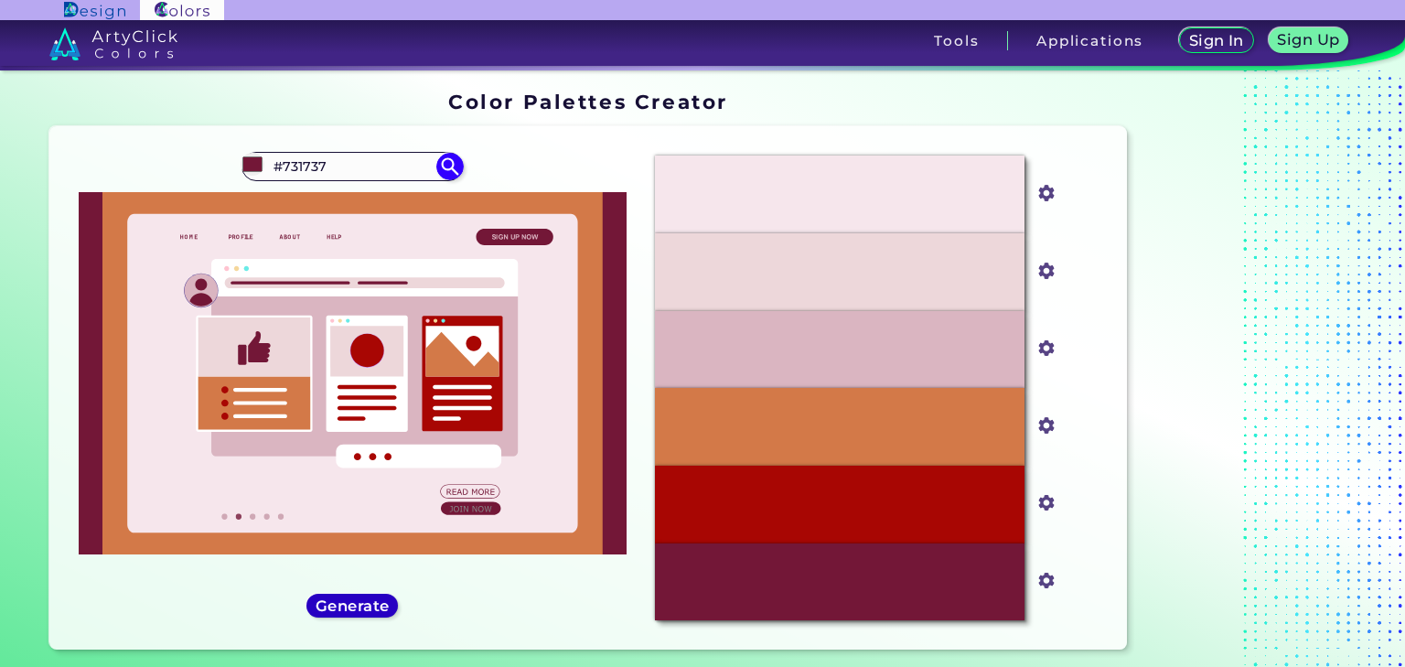
click at [377, 599] on h5 "Generate" at bounding box center [352, 606] width 67 height 14
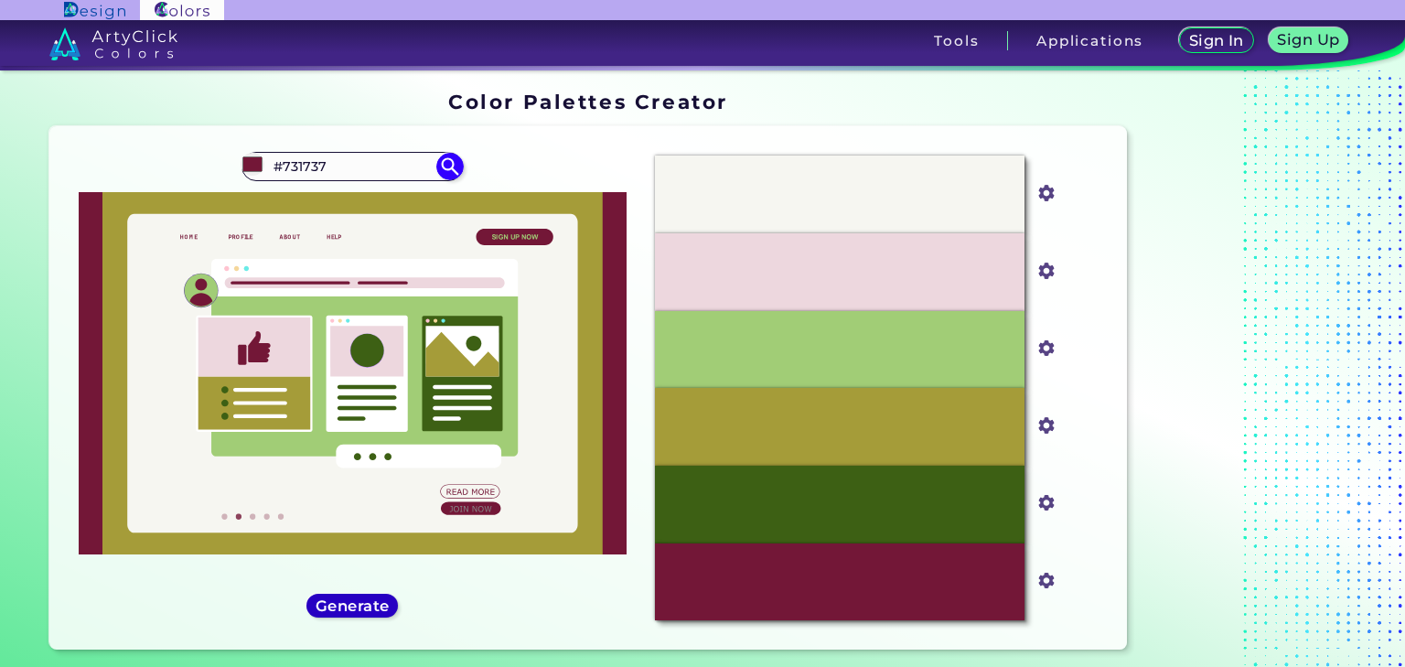
click at [377, 599] on h5 "Generate" at bounding box center [352, 606] width 67 height 14
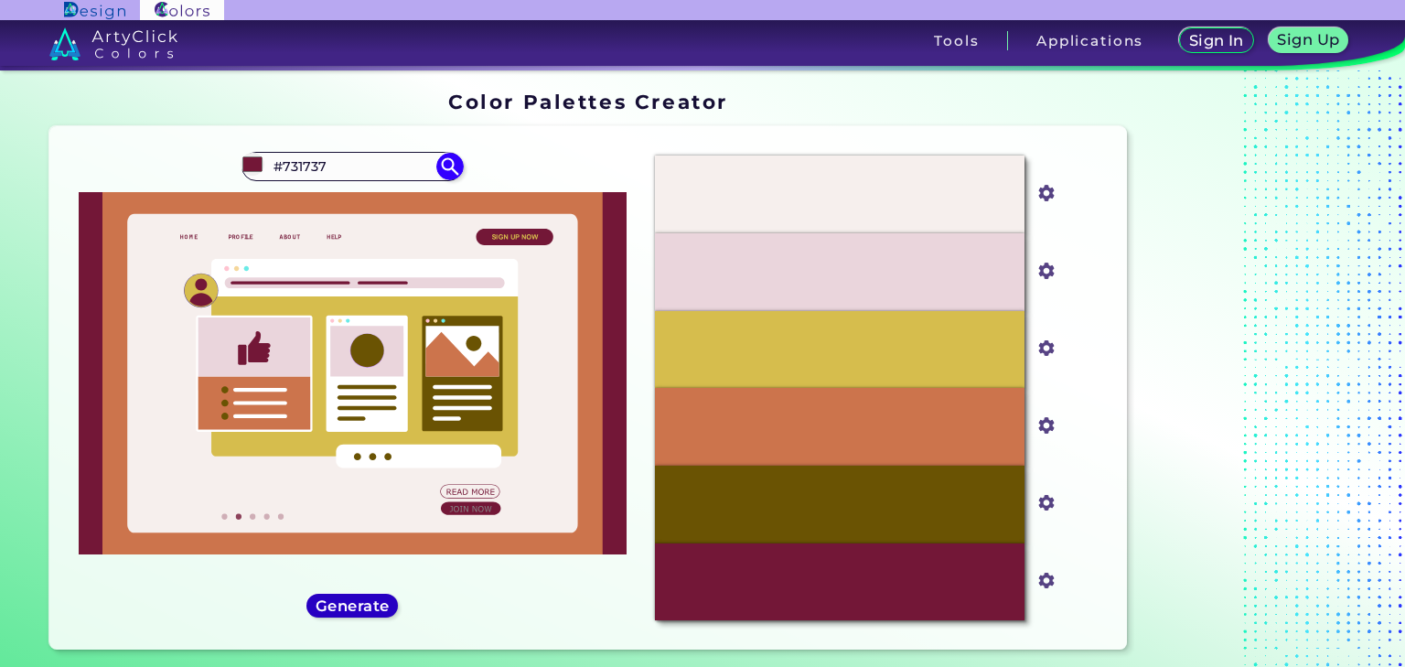
click at [377, 599] on h5 "Generate" at bounding box center [352, 606] width 67 height 14
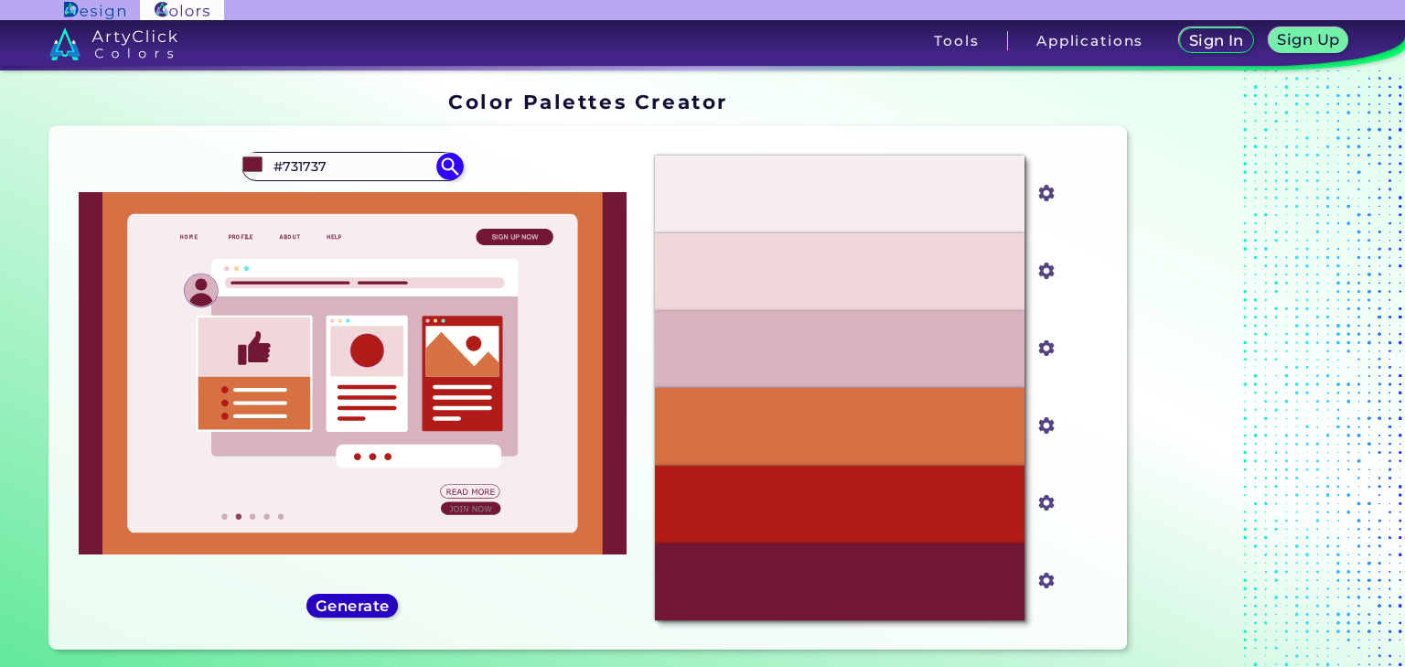
click at [377, 599] on h5 "Generate" at bounding box center [352, 606] width 67 height 14
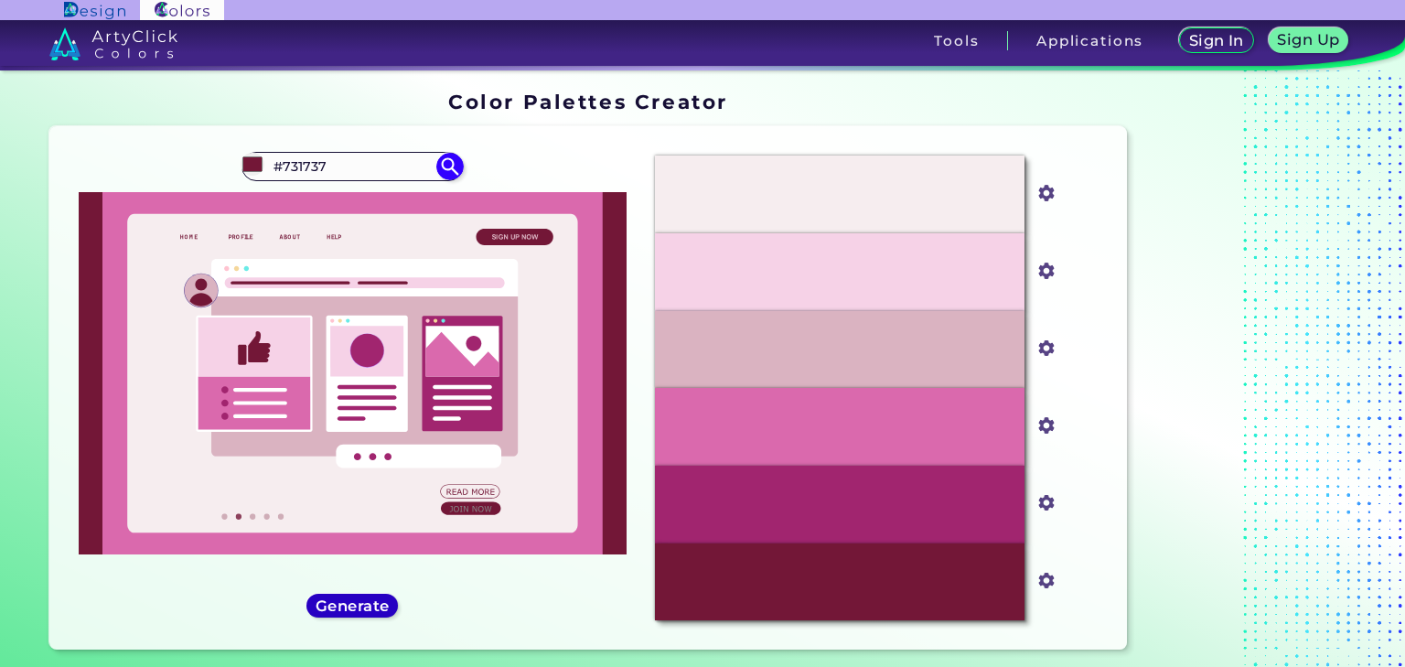
click at [377, 599] on h5 "Generate" at bounding box center [352, 606] width 67 height 14
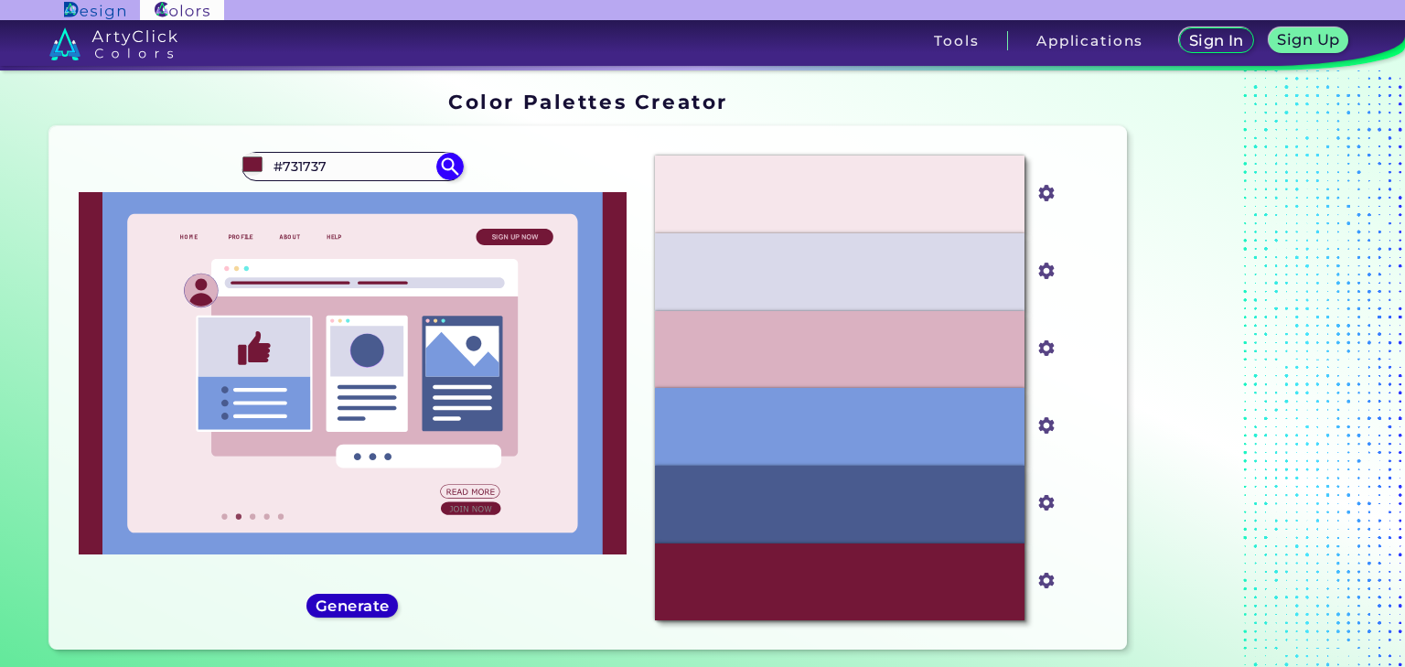
click at [377, 599] on h5 "Generate" at bounding box center [352, 606] width 67 height 14
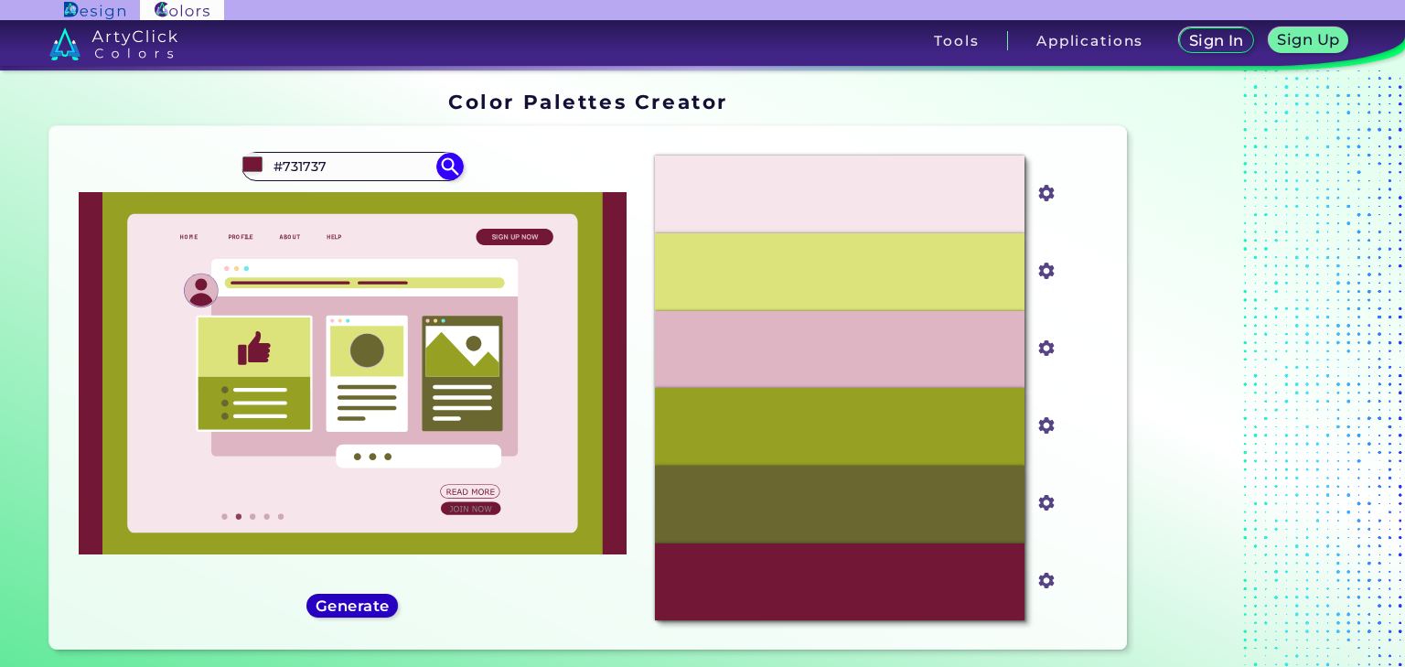
click at [377, 599] on h5 "Generate" at bounding box center [352, 606] width 67 height 14
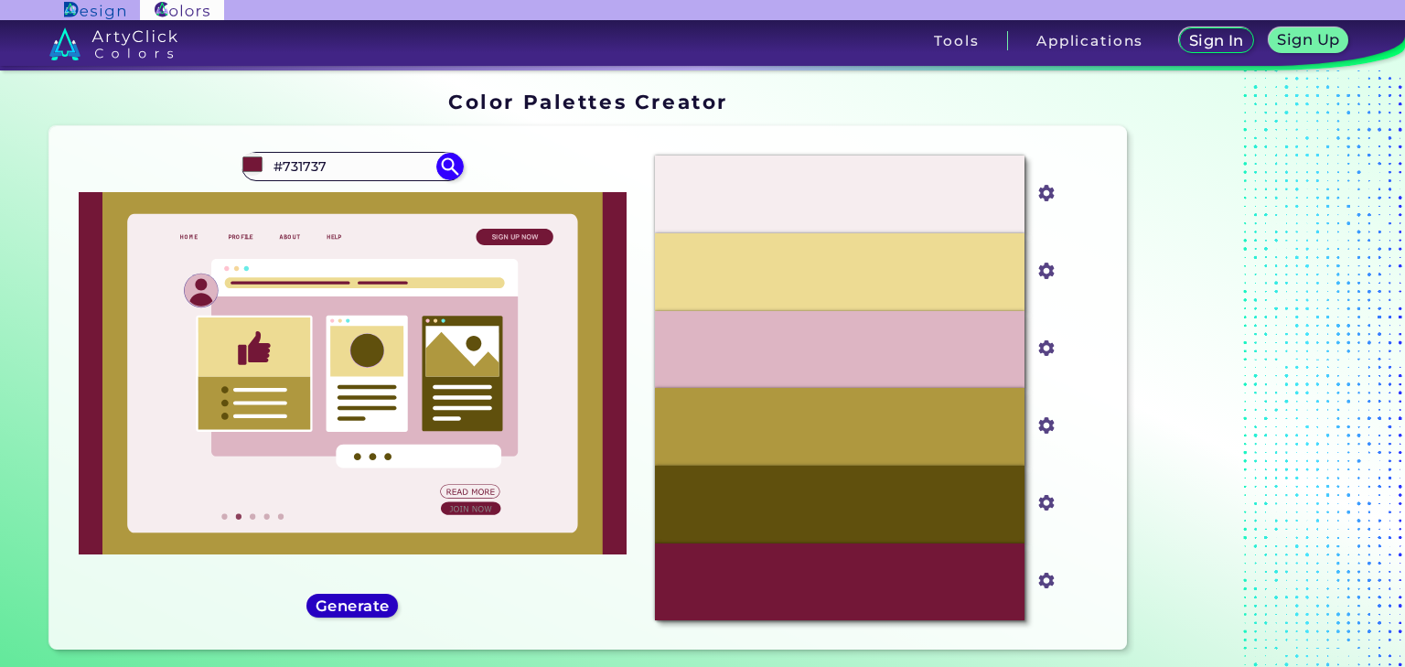
click at [377, 599] on h5 "Generate" at bounding box center [352, 606] width 67 height 14
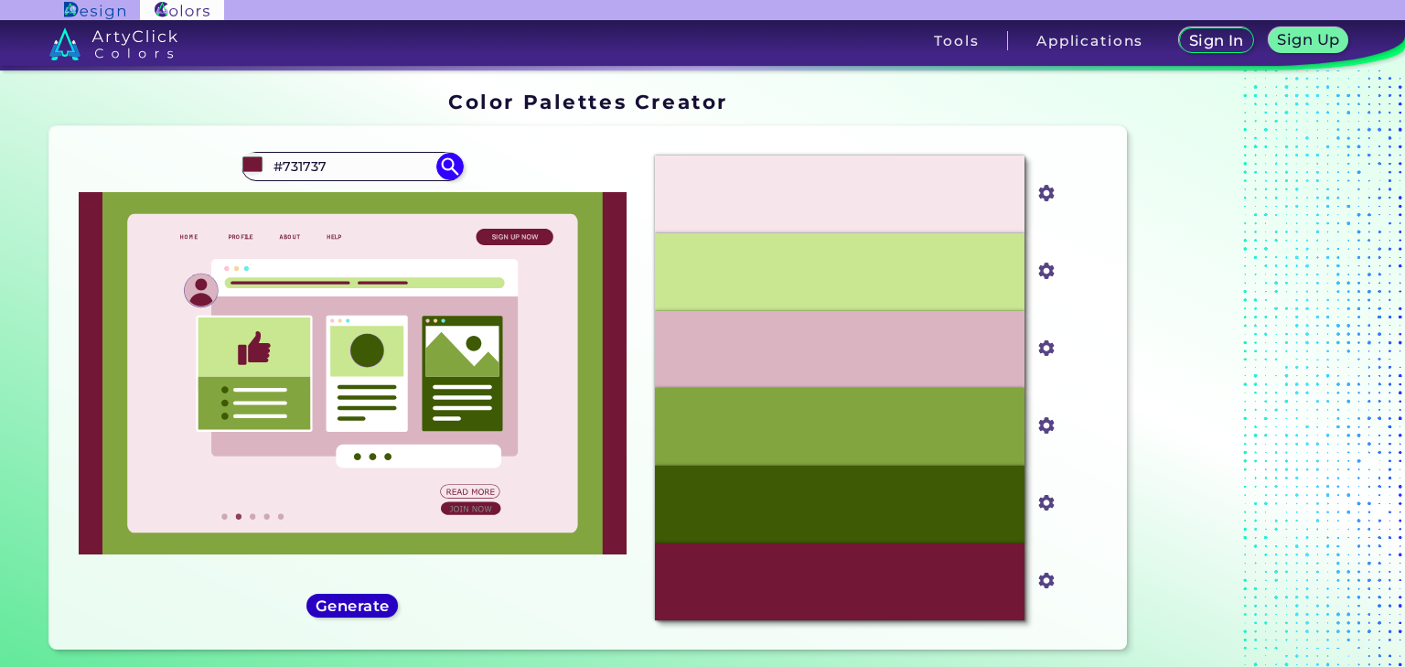
click at [377, 599] on h5 "Generate" at bounding box center [352, 606] width 67 height 14
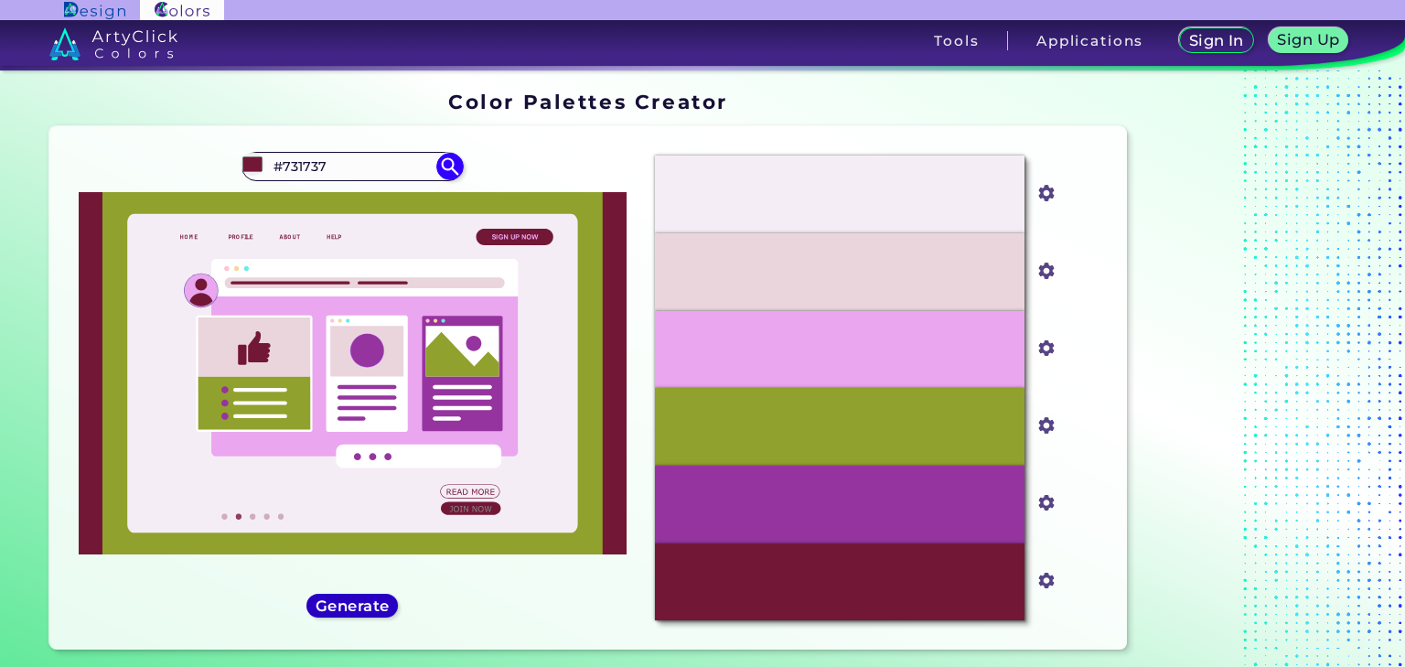
click at [377, 599] on h5 "Generate" at bounding box center [352, 606] width 67 height 14
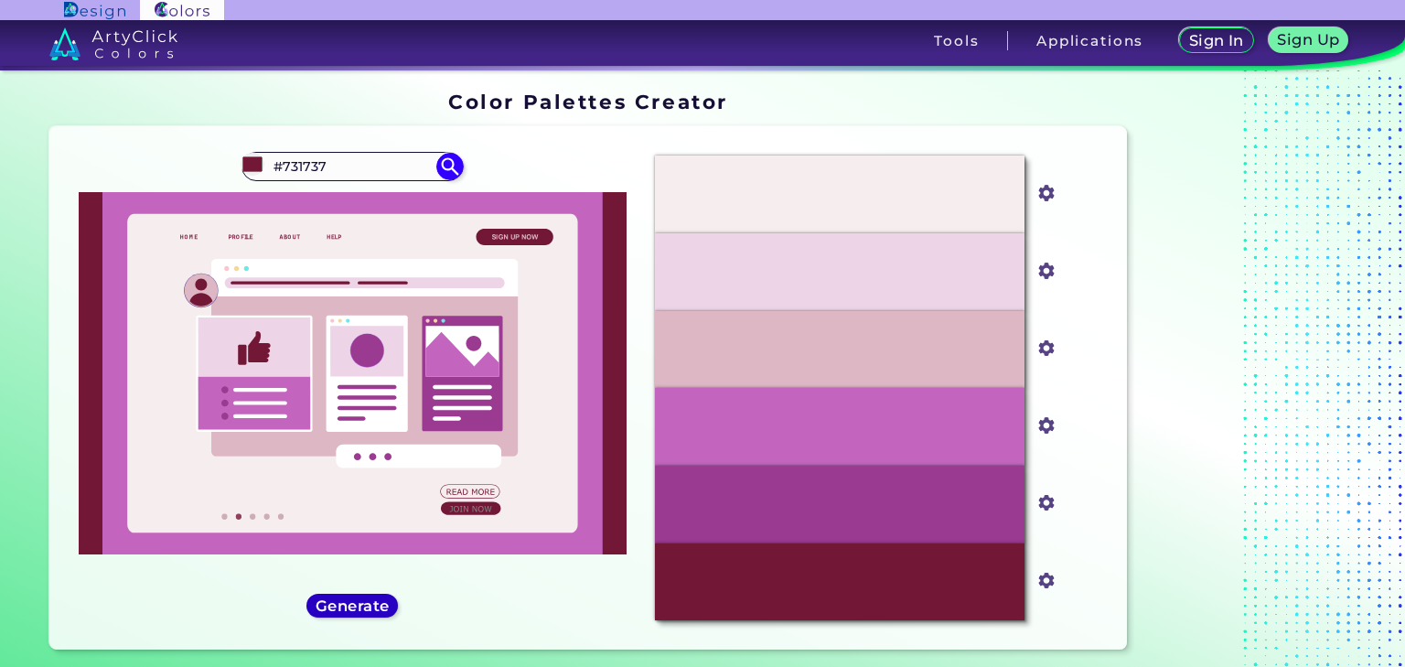
click at [377, 599] on h5 "Generate" at bounding box center [352, 606] width 67 height 14
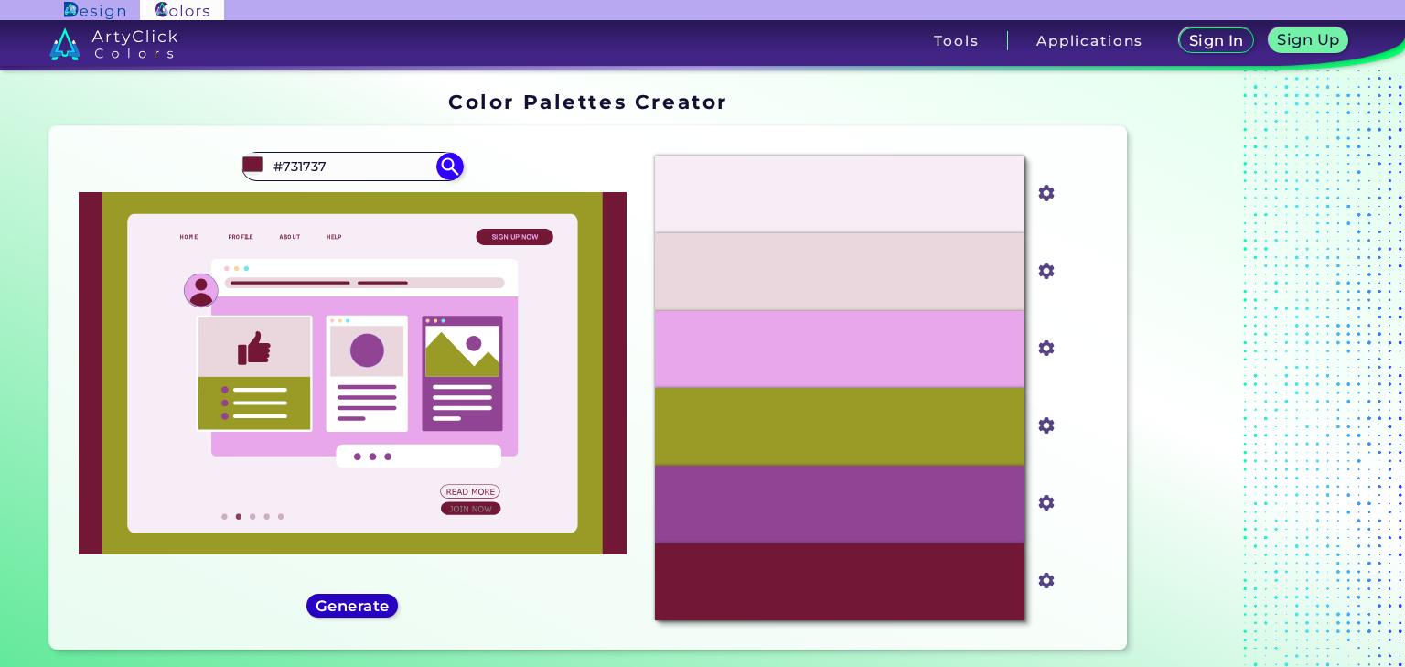
click at [377, 599] on h5 "Generate" at bounding box center [352, 606] width 67 height 14
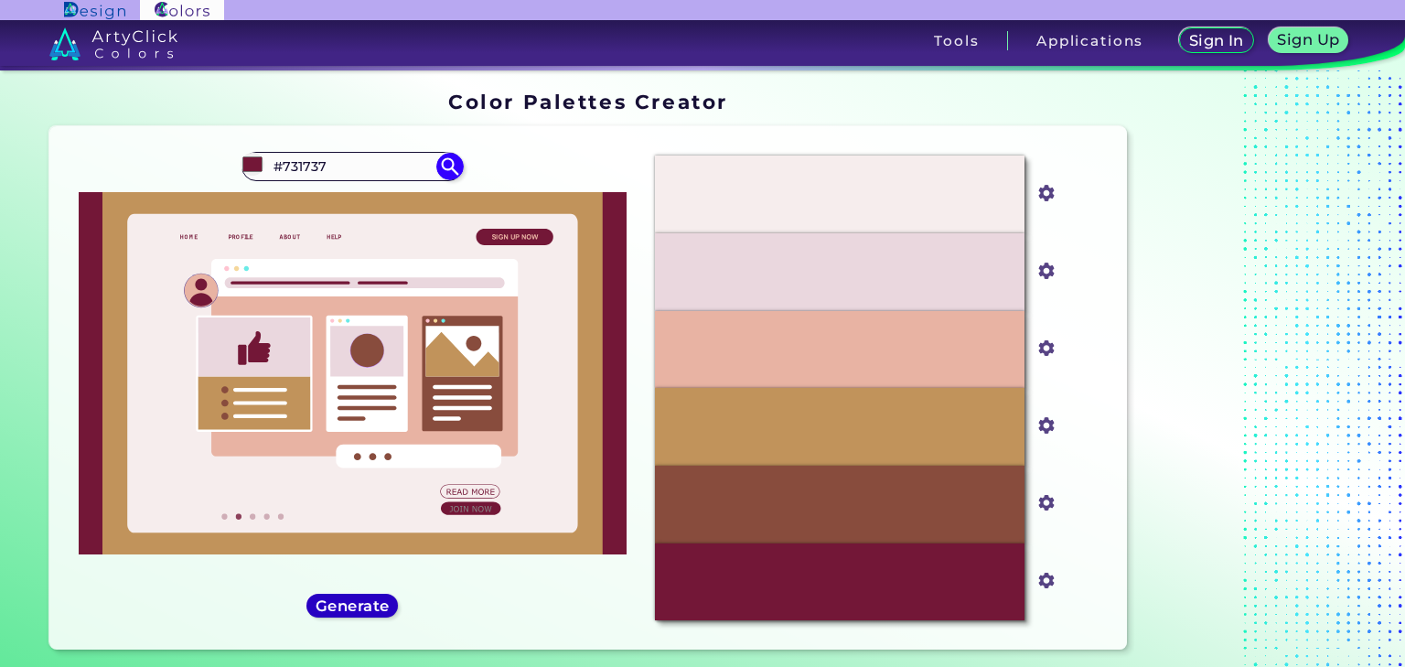
click at [378, 599] on h5 "Generate" at bounding box center [352, 606] width 67 height 14
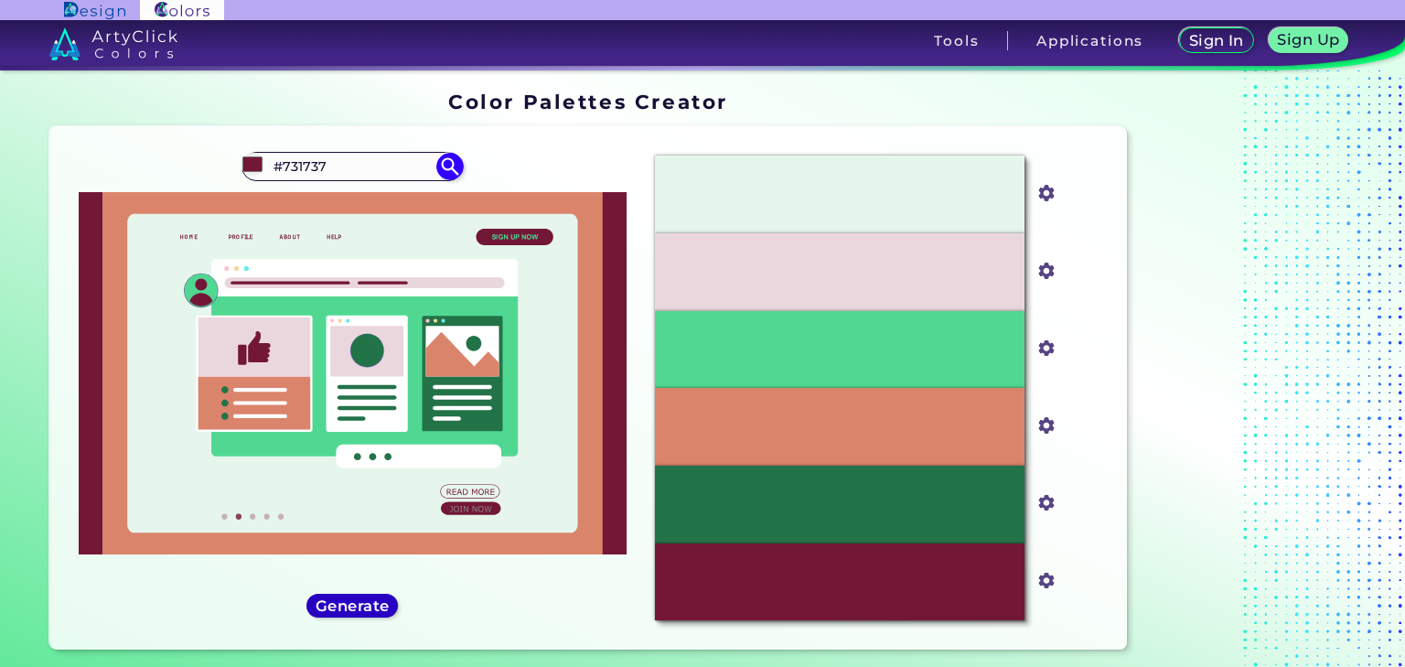
click at [378, 599] on h5 "Generate" at bounding box center [352, 606] width 67 height 14
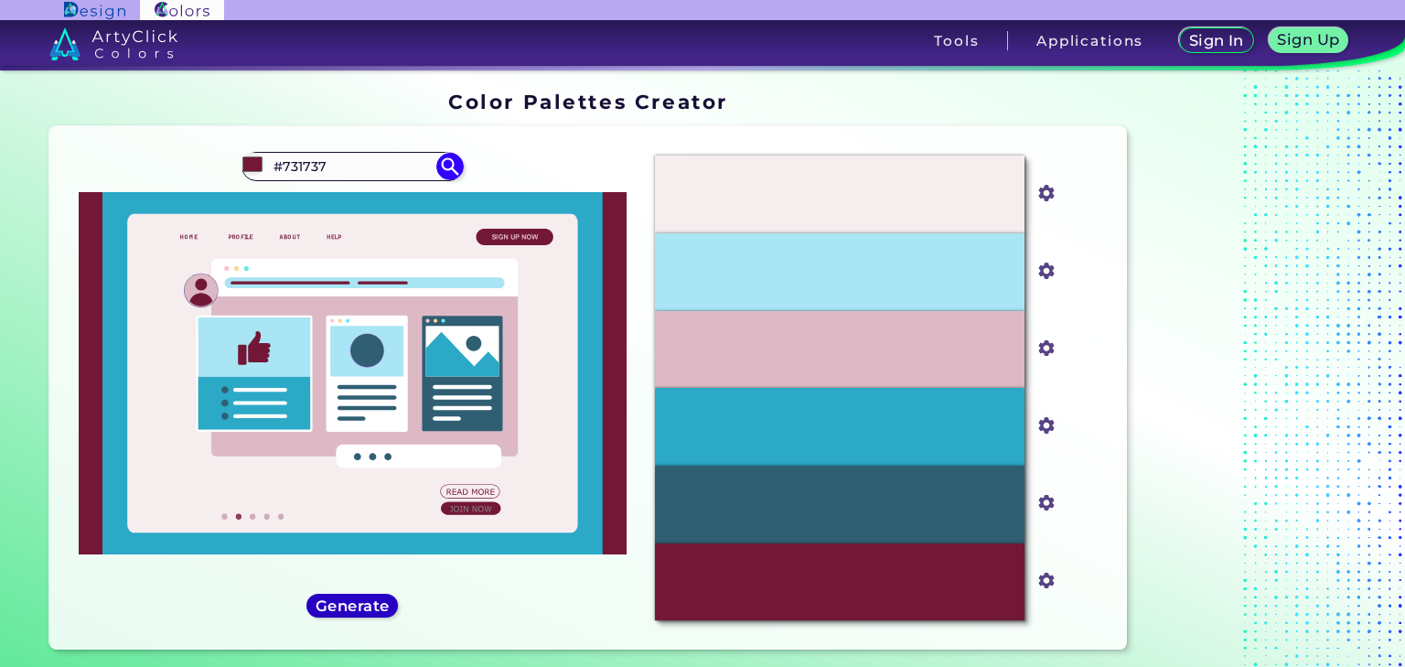
click at [378, 599] on h5 "Generate" at bounding box center [352, 606] width 68 height 14
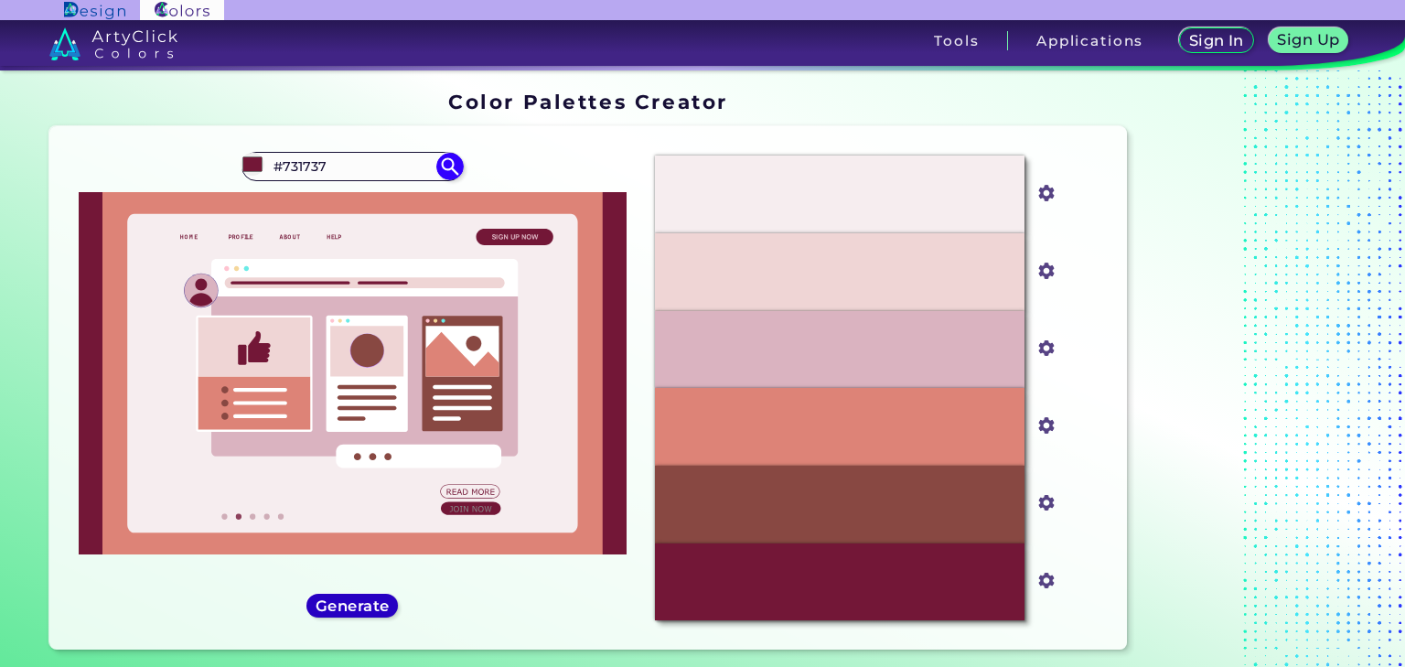
click at [378, 599] on h5 "Generate" at bounding box center [352, 606] width 67 height 14
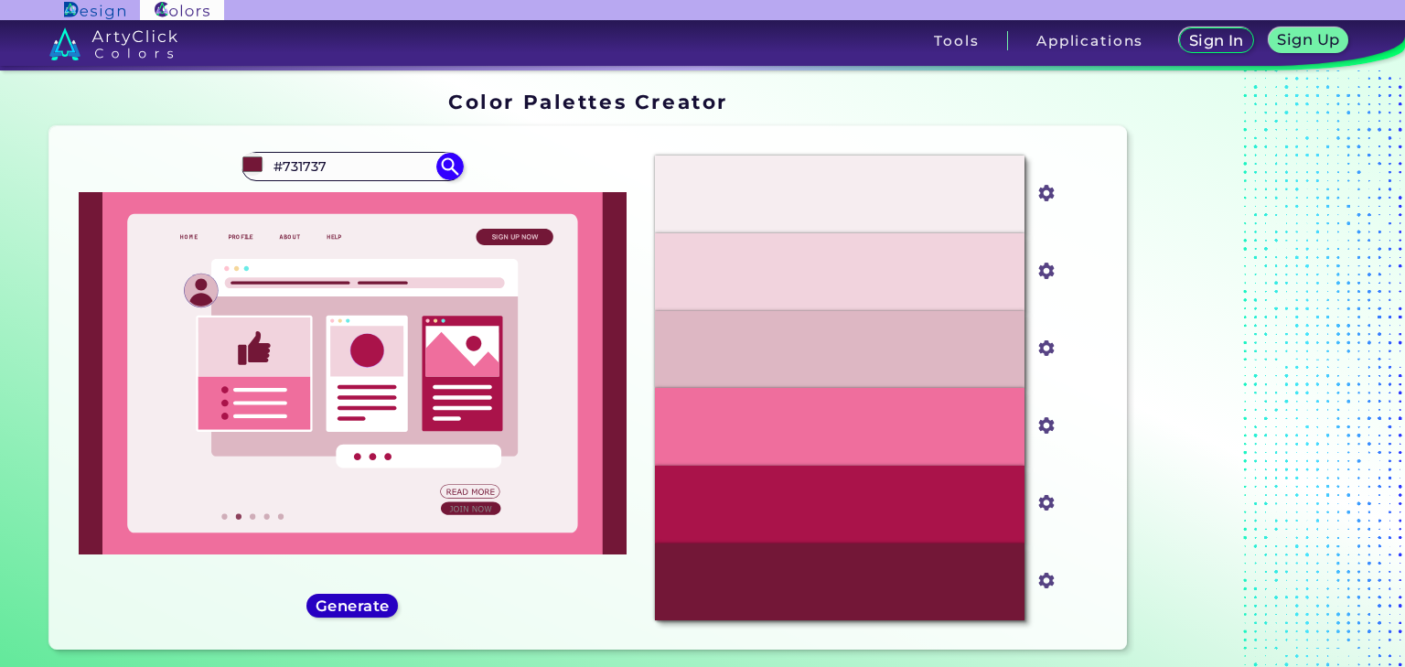
click at [378, 599] on h5 "Generate" at bounding box center [352, 606] width 67 height 14
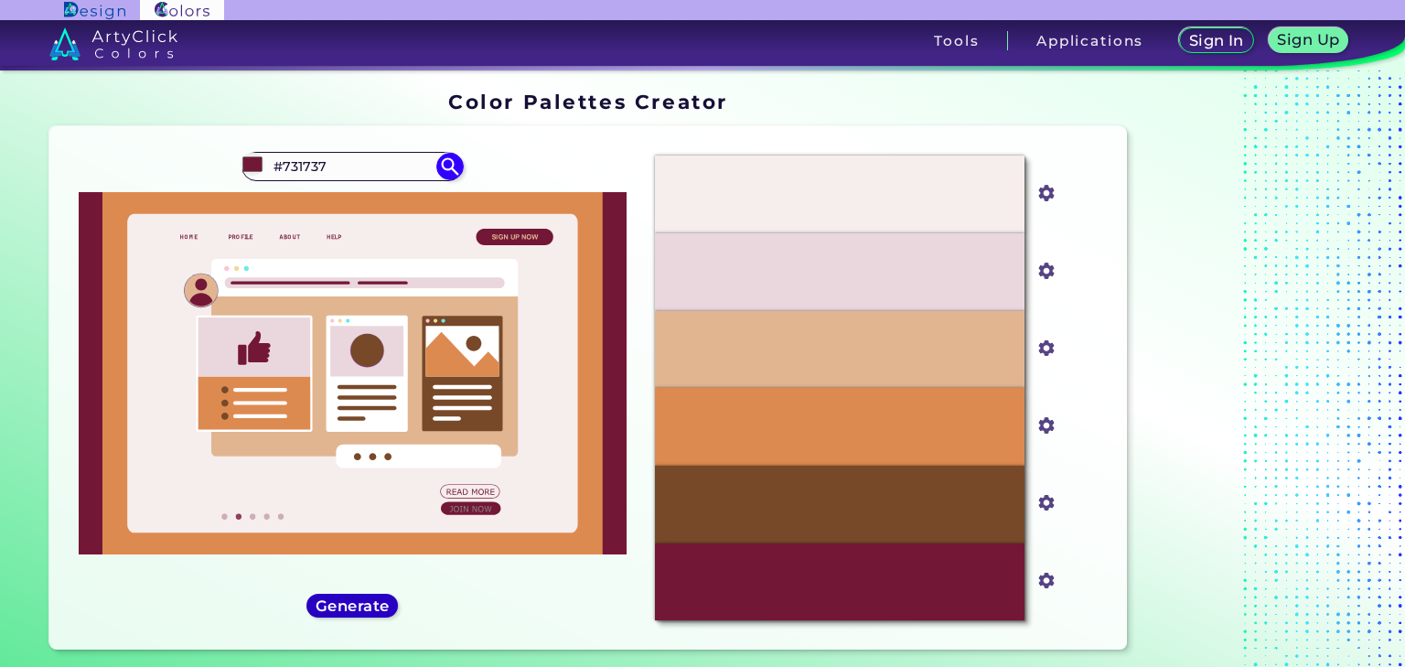
click at [378, 599] on h5 "Generate" at bounding box center [352, 606] width 67 height 14
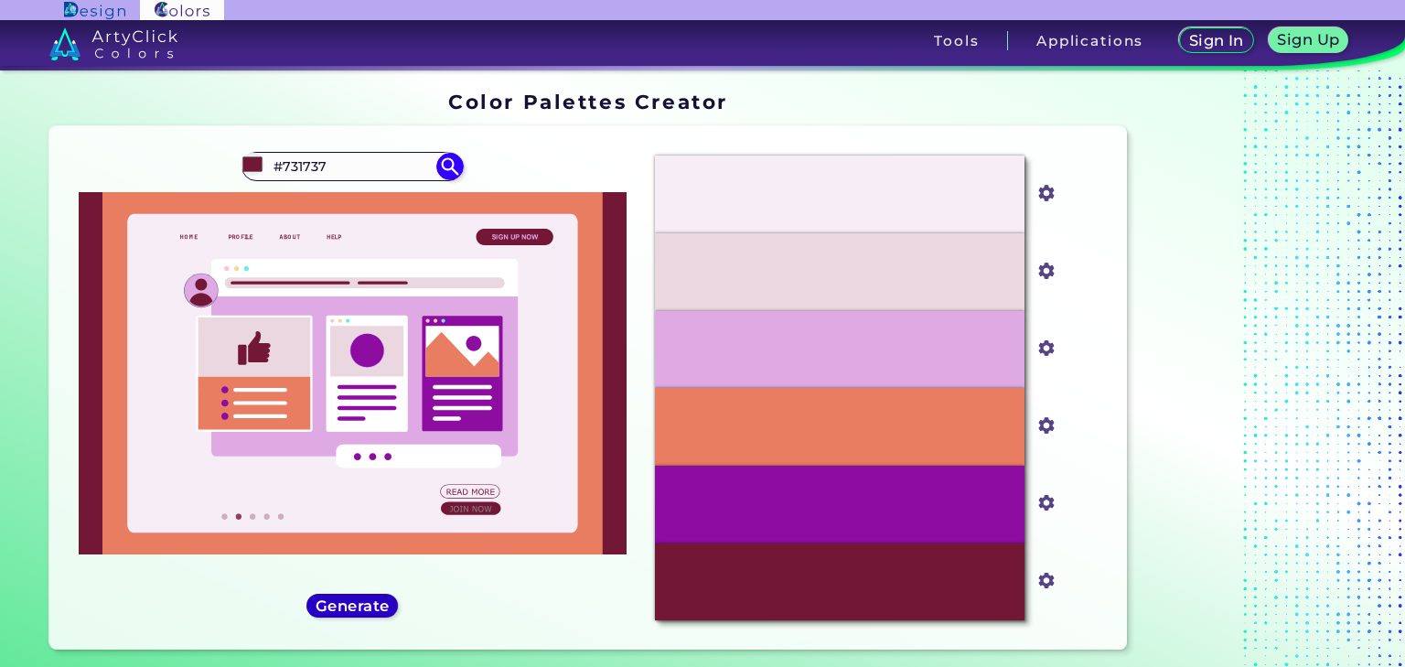
click at [378, 599] on h5 "Generate" at bounding box center [352, 606] width 67 height 14
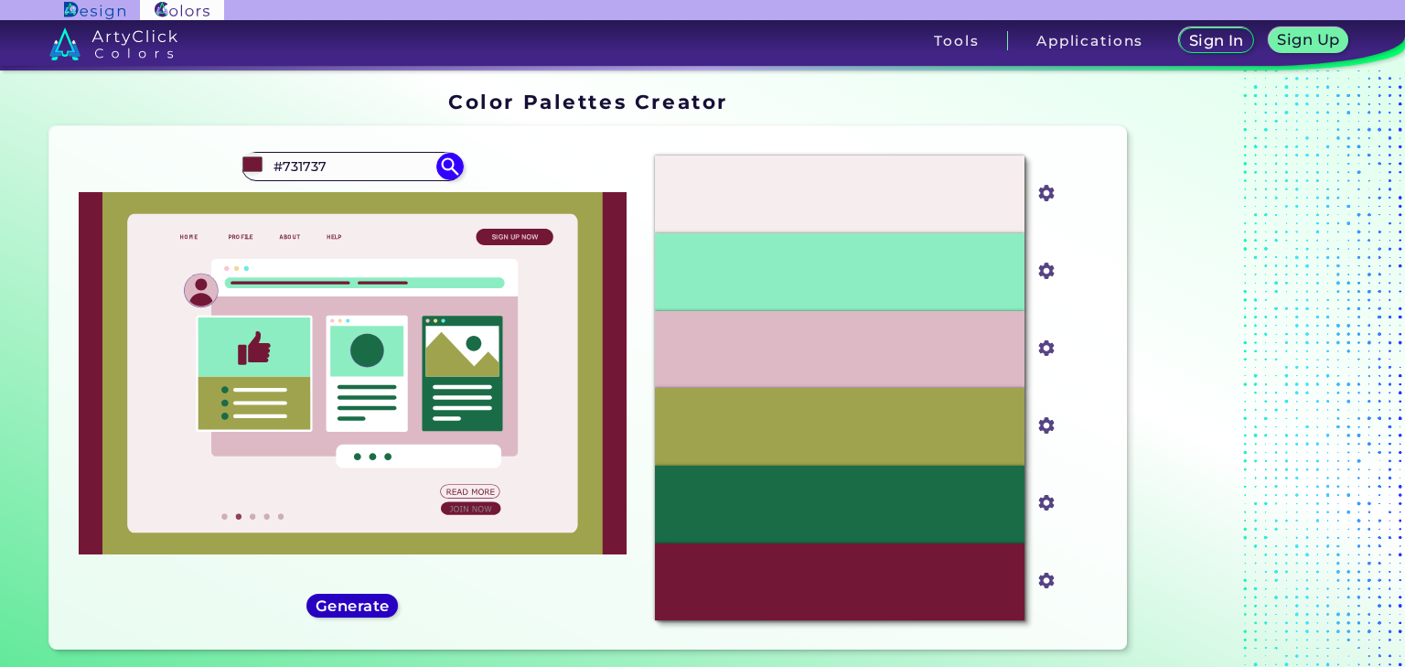
click at [378, 599] on h5 "Generate" at bounding box center [352, 606] width 67 height 14
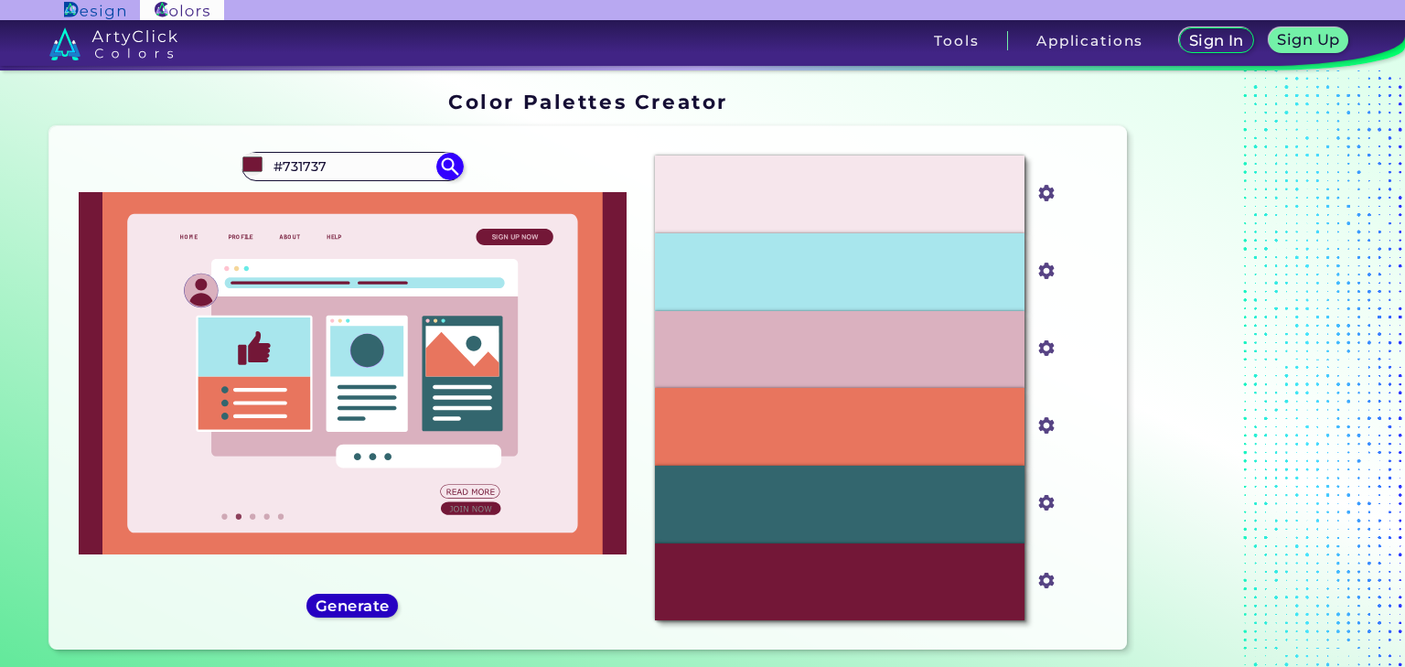
click at [378, 599] on h5 "Generate" at bounding box center [352, 606] width 67 height 14
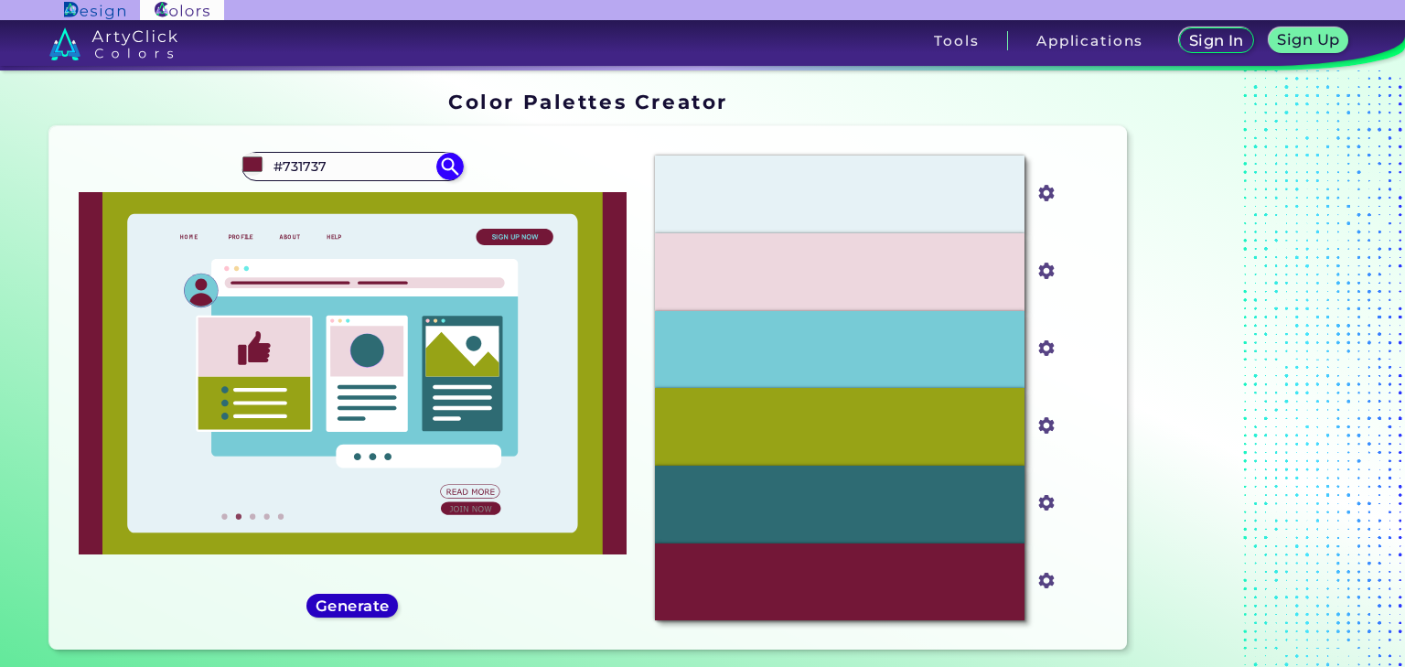
click at [378, 599] on h5 "Generate" at bounding box center [352, 606] width 67 height 14
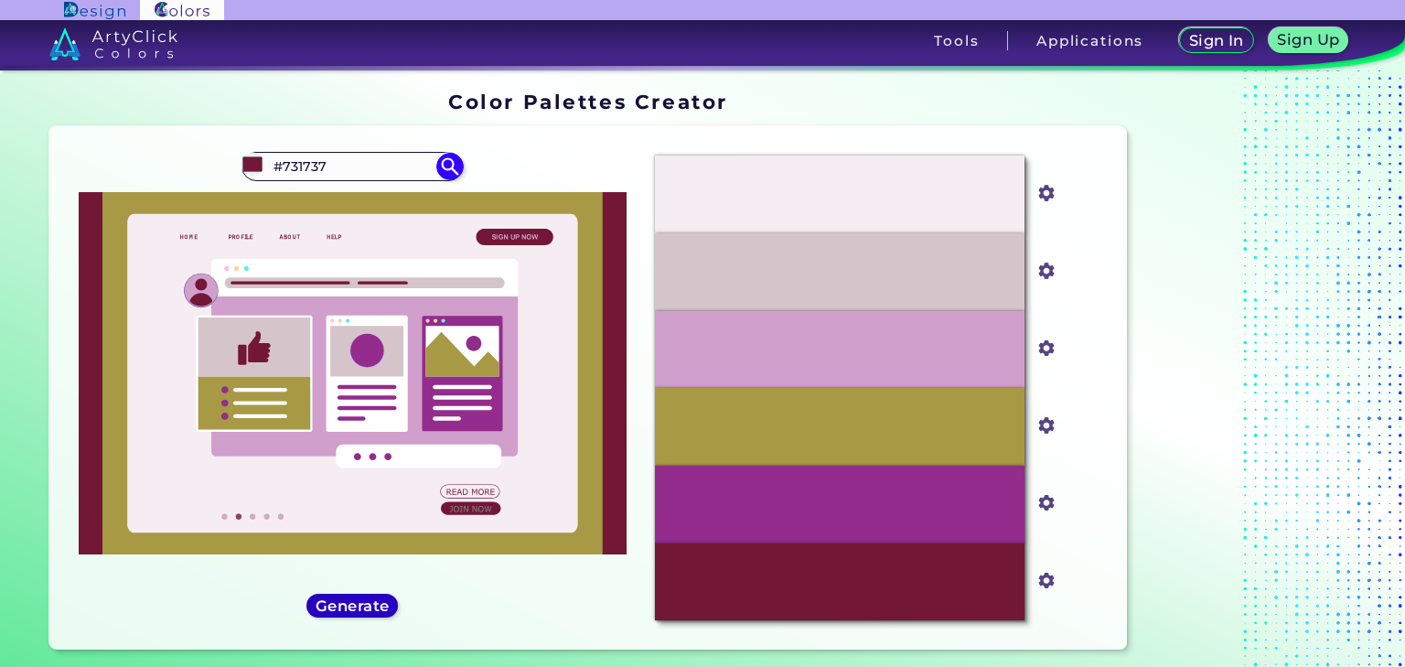
click at [378, 599] on h5 "Generate" at bounding box center [352, 606] width 67 height 14
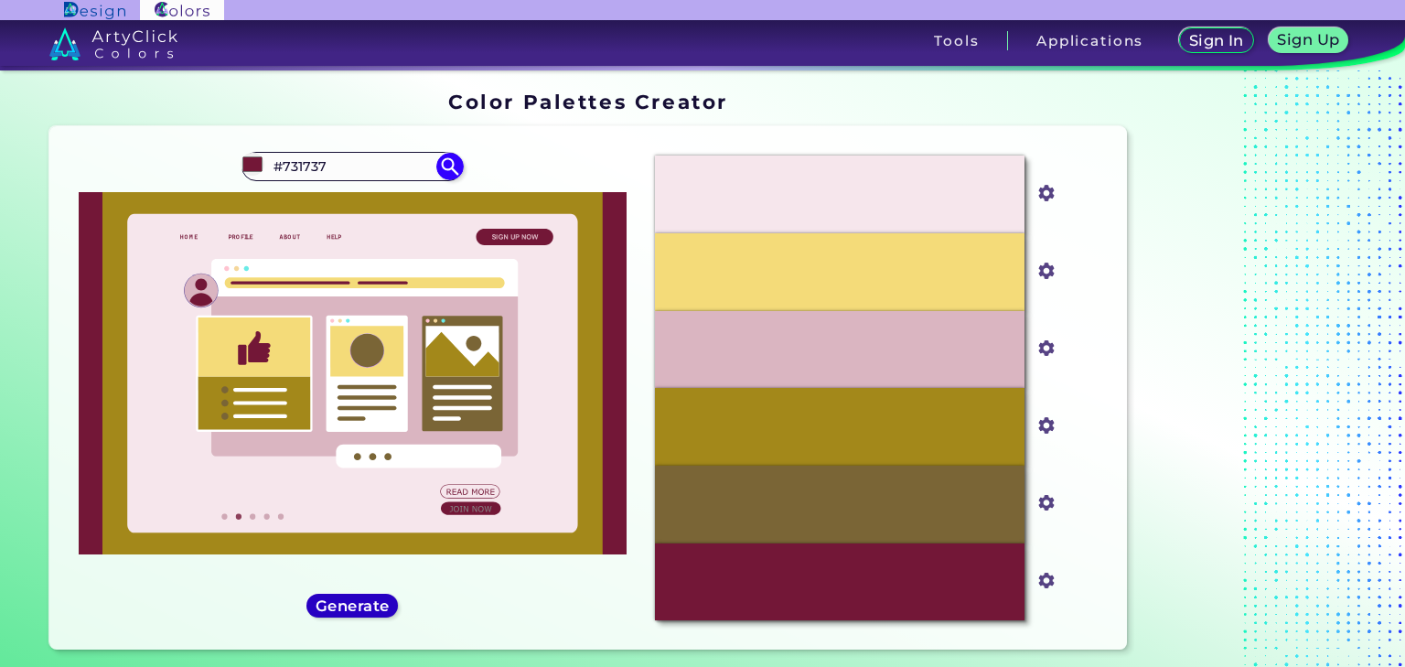
click at [378, 599] on h5 "Generate" at bounding box center [352, 606] width 67 height 14
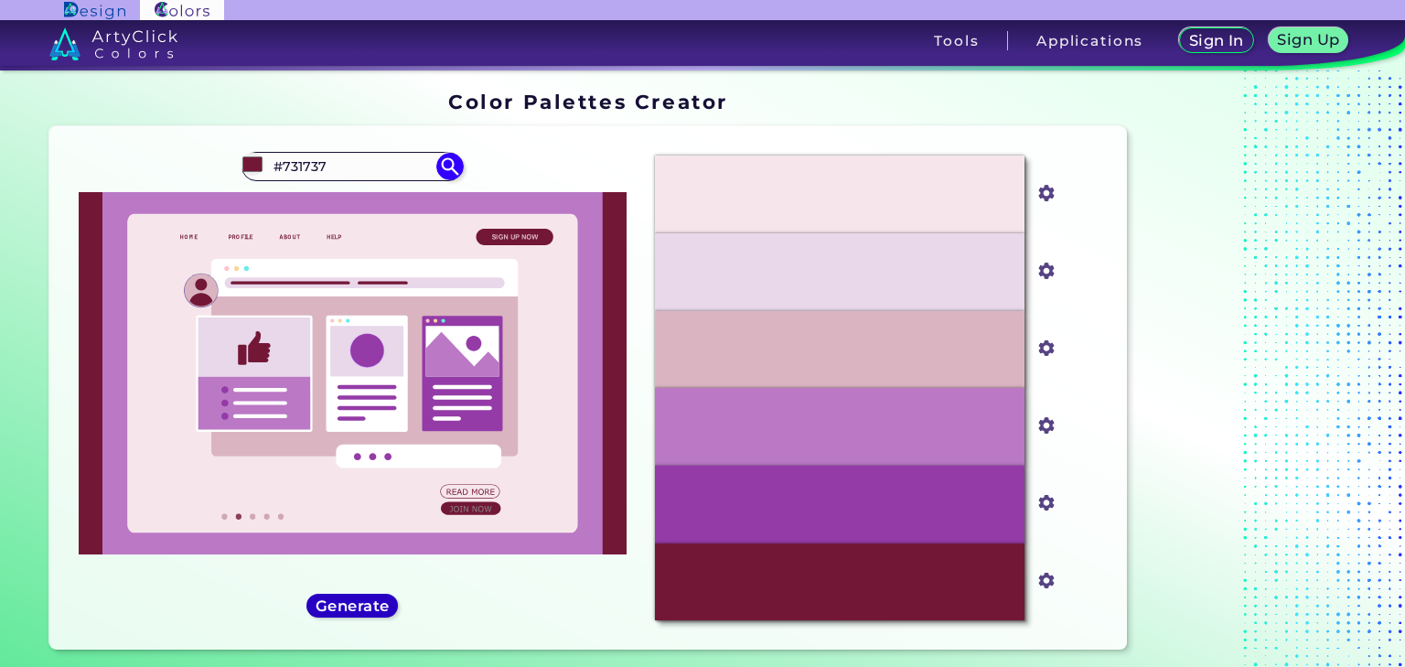
click at [378, 599] on h5 "Generate" at bounding box center [352, 606] width 67 height 14
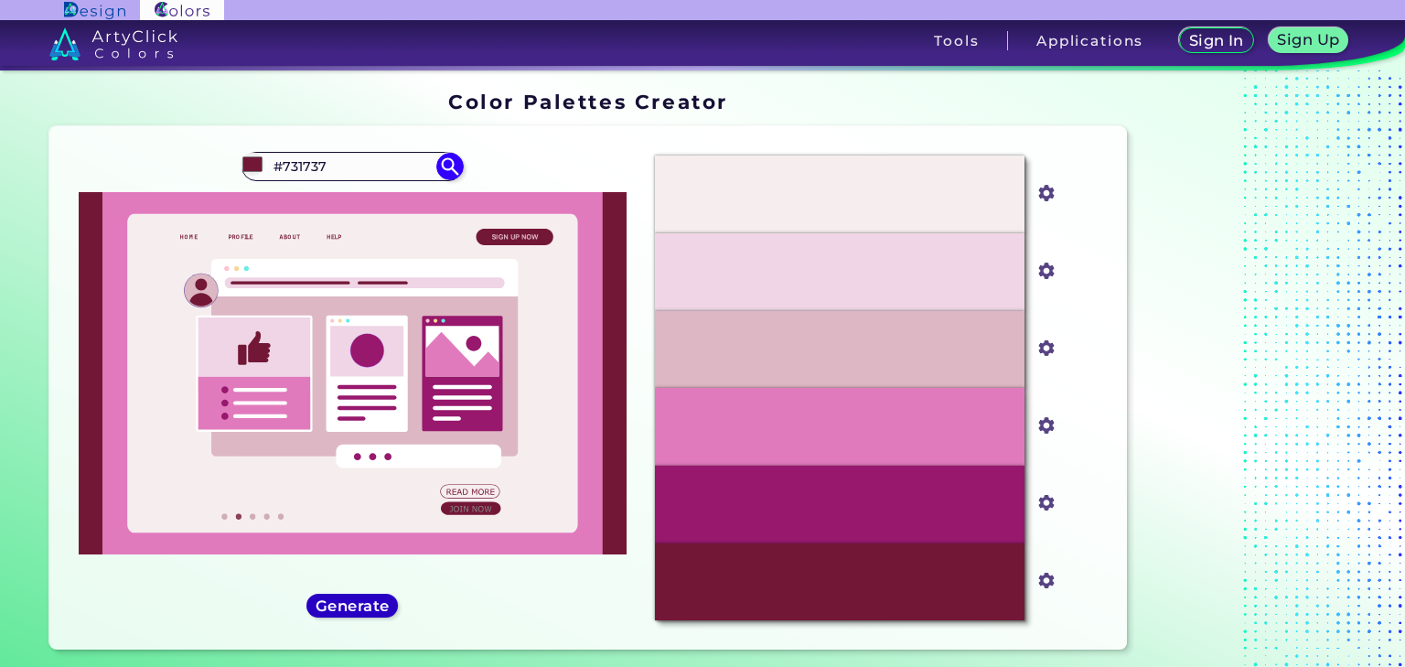
click at [378, 599] on h5 "Generate" at bounding box center [352, 606] width 67 height 14
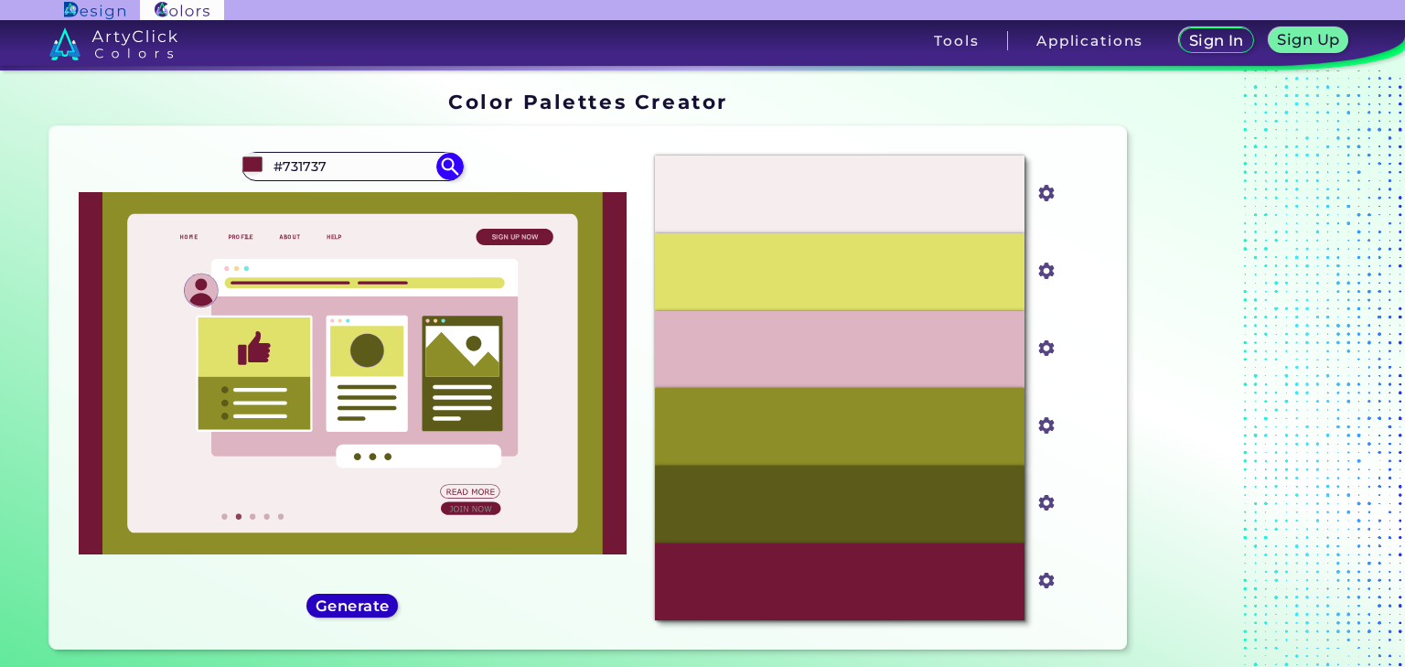
click at [378, 599] on h5 "Generate" at bounding box center [352, 606] width 67 height 14
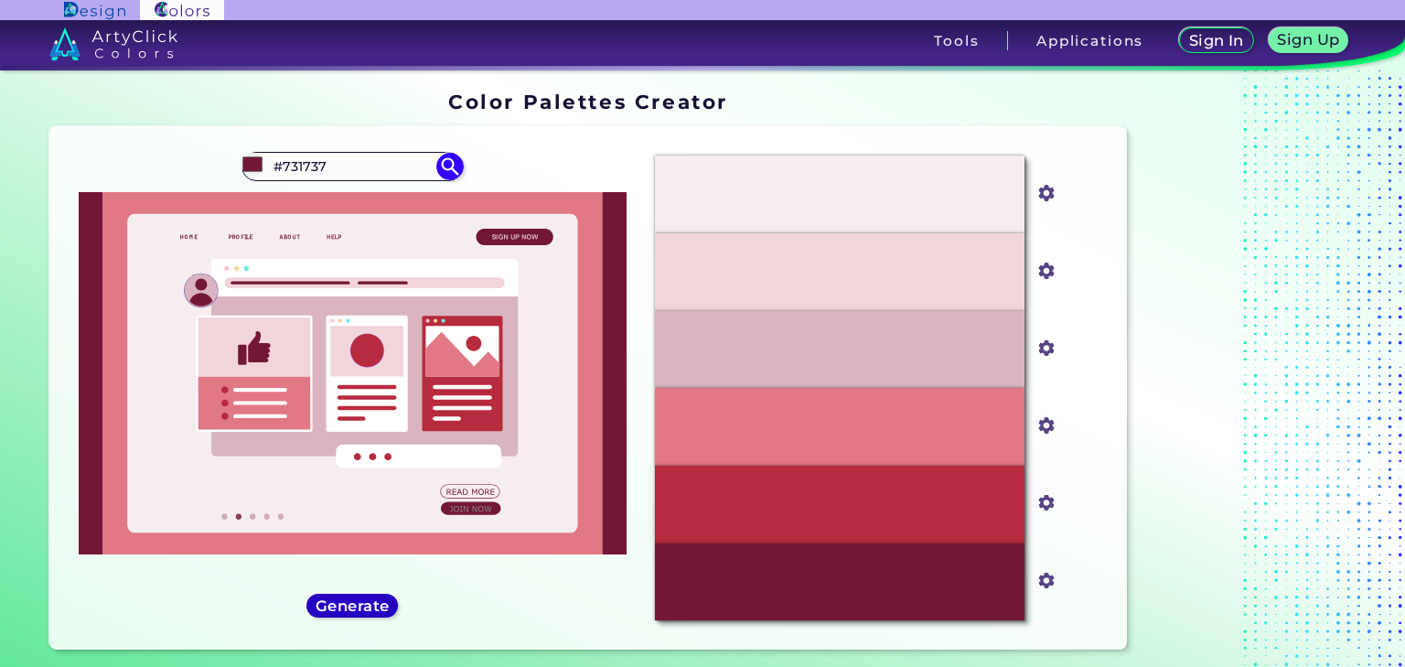
click at [378, 599] on h5 "Generate" at bounding box center [352, 606] width 67 height 14
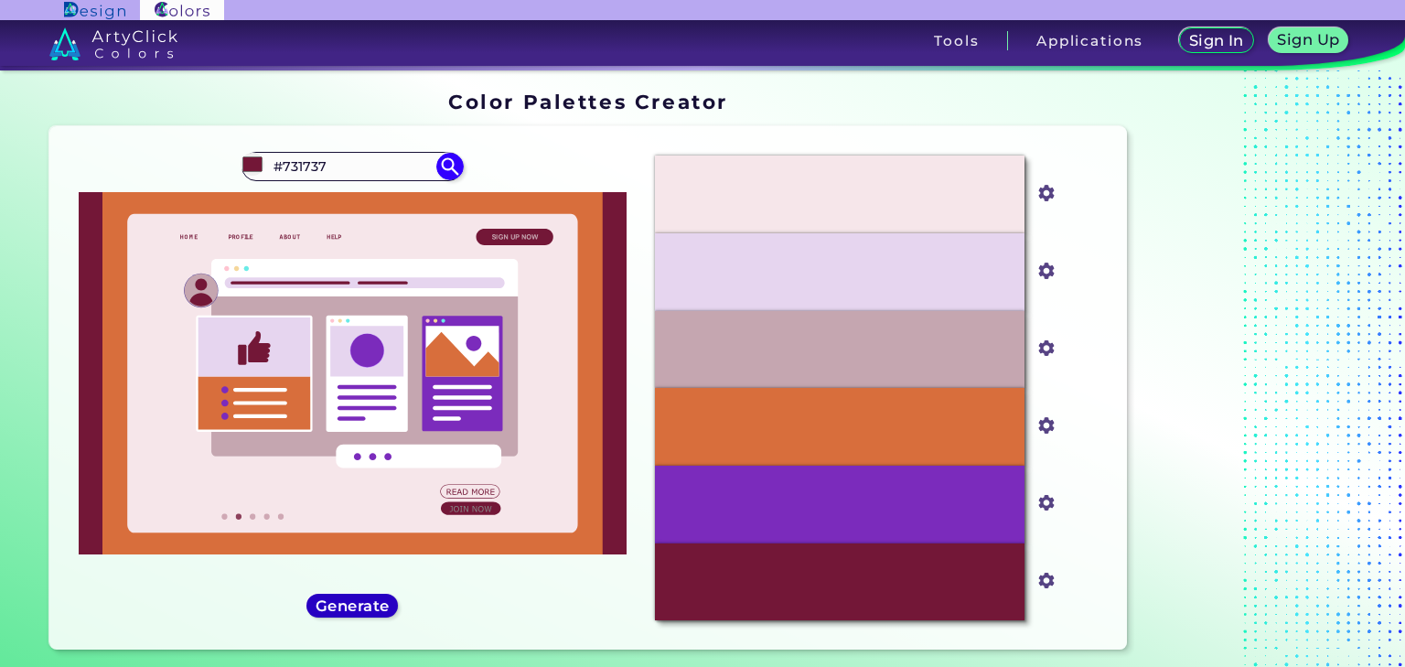
click at [378, 599] on h5 "Generate" at bounding box center [352, 606] width 67 height 14
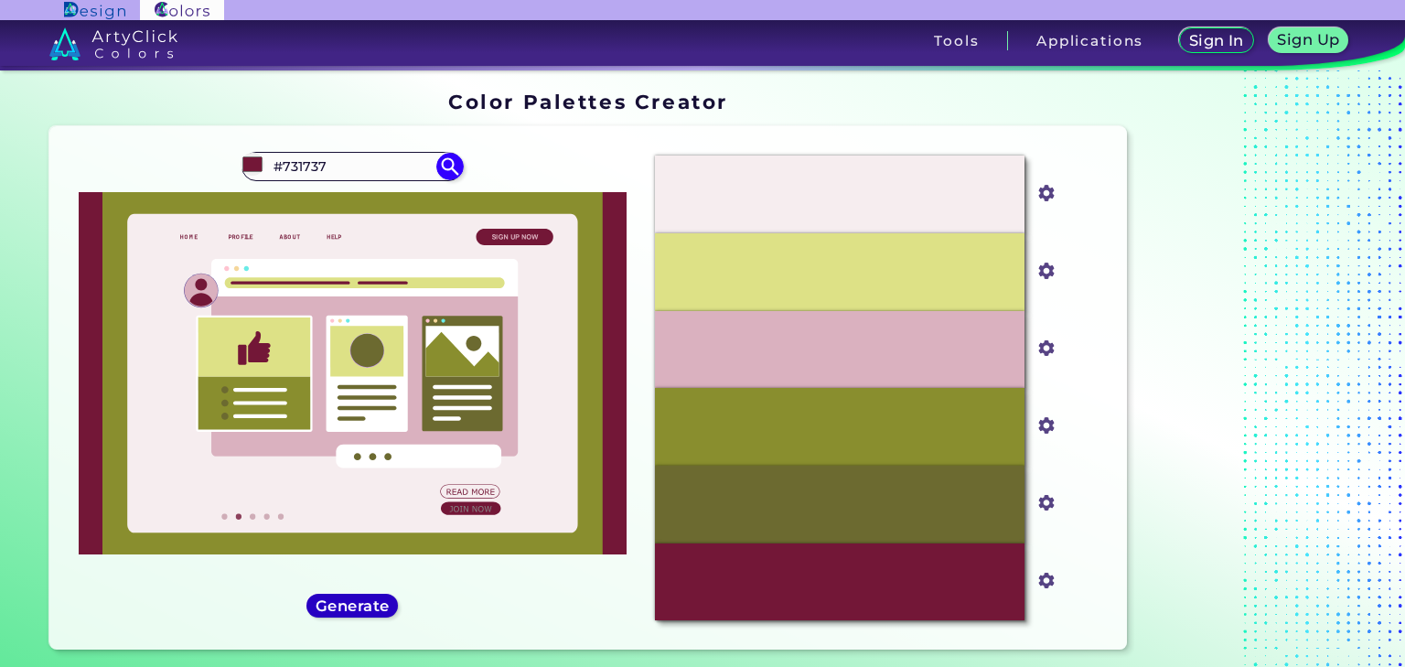
click at [378, 599] on h5 "Generate" at bounding box center [352, 606] width 67 height 14
